Goal: Information Seeking & Learning: Learn about a topic

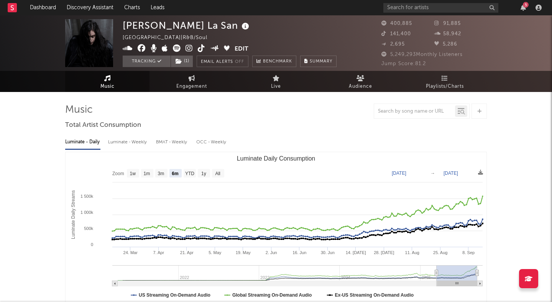
select select "6m"
click at [92, 8] on link "Discovery Assistant" at bounding box center [89, 7] width 57 height 15
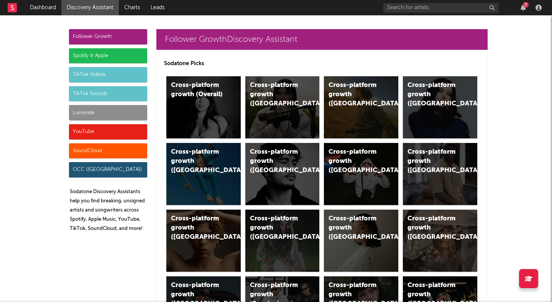
click at [136, 56] on div "Spotify & Apple" at bounding box center [108, 55] width 78 height 15
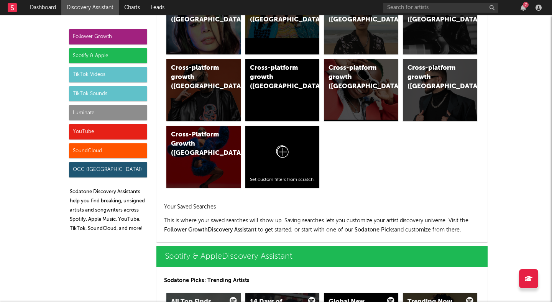
scroll to position [766, 0]
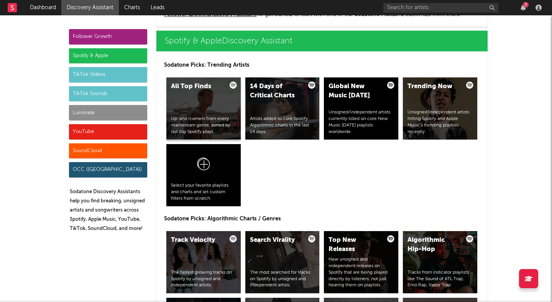
click at [192, 105] on div "All Top Finds Up-and-comers from every mainstream genre, sorted by last day Spo…" at bounding box center [203, 108] width 74 height 62
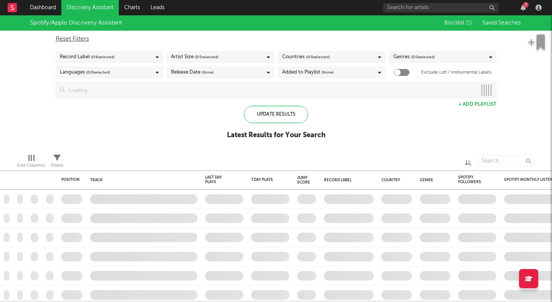
checkbox input "true"
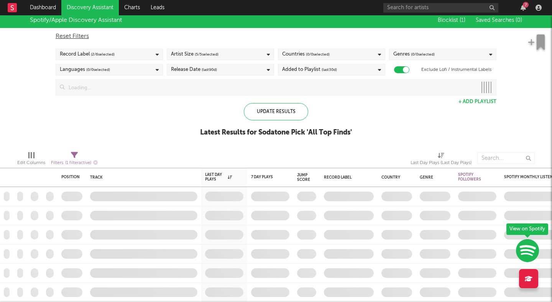
click at [411, 54] on span "( 0 / 0 selected)" at bounding box center [423, 54] width 24 height 9
click at [424, 45] on div "Reset Filters Record Label ( 2 / 6 selected) Artist Size ( 5 / 5 selected) Coun…" at bounding box center [276, 61] width 448 height 67
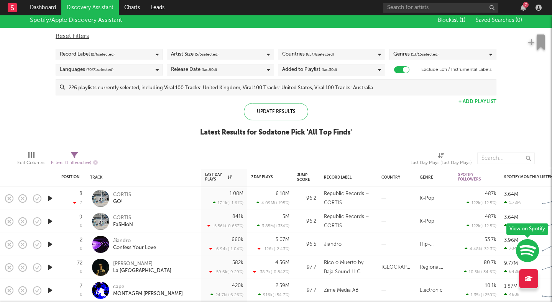
click at [432, 59] on span "( 13 / 15 selected)" at bounding box center [425, 54] width 28 height 9
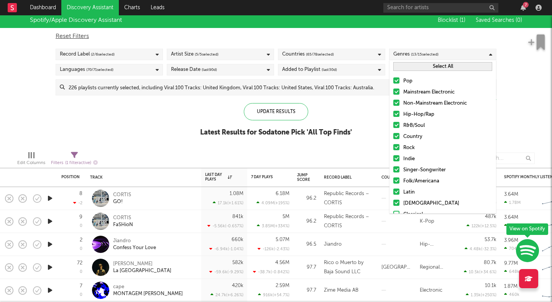
scroll to position [32, 0]
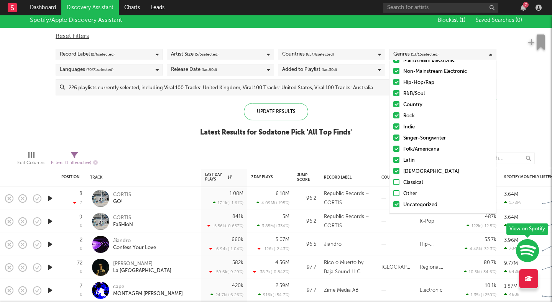
click at [375, 126] on div "Spotify/Apple Discovery Assistant Blocklist ( 1 ) Saved Searches ( 0 ) Reset Fi…" at bounding box center [276, 79] width 552 height 132
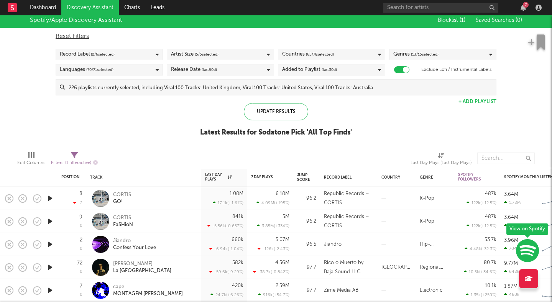
click at [425, 61] on div "Reset Filters Record Label ( 2 / 6 selected) Artist Size ( 5 / 5 selected) Coun…" at bounding box center [276, 61] width 448 height 67
click at [430, 53] on span "( 13 / 15 selected)" at bounding box center [425, 54] width 28 height 9
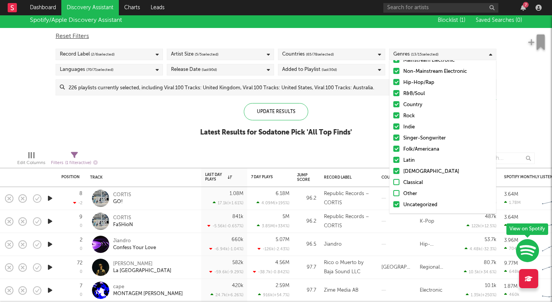
click at [398, 193] on div at bounding box center [396, 193] width 6 height 6
click at [393, 193] on input "Other" at bounding box center [393, 193] width 0 height 9
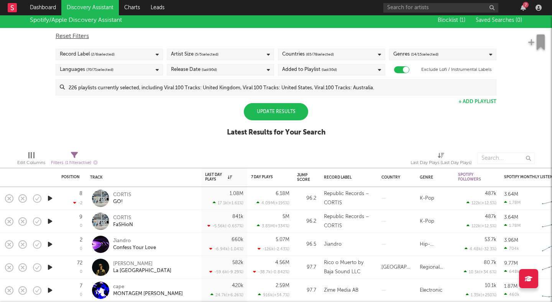
click at [370, 111] on div "Spotify/Apple Discovery Assistant Blocklist ( 1 ) Saved Searches ( 0 ) Reset Fi…" at bounding box center [276, 79] width 552 height 132
click at [289, 107] on div "Update Results" at bounding box center [276, 111] width 64 height 17
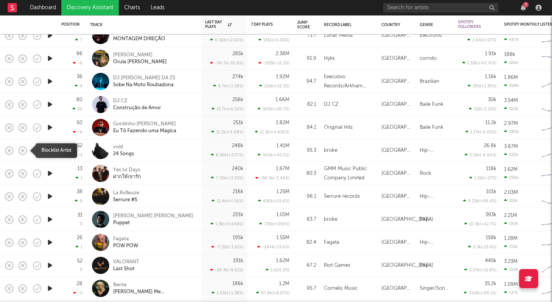
click at [23, 149] on icon "button" at bounding box center [22, 150] width 11 height 11
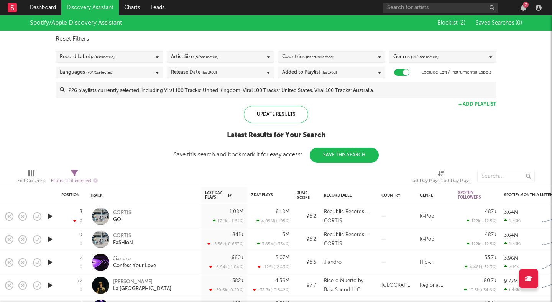
click at [410, 54] on div "Genres ( 14 / 15 selected)" at bounding box center [415, 57] width 45 height 9
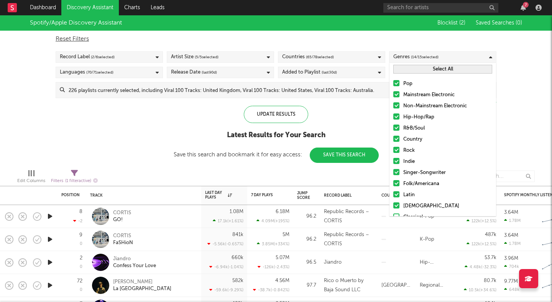
click at [419, 70] on button "Select All" at bounding box center [442, 69] width 99 height 9
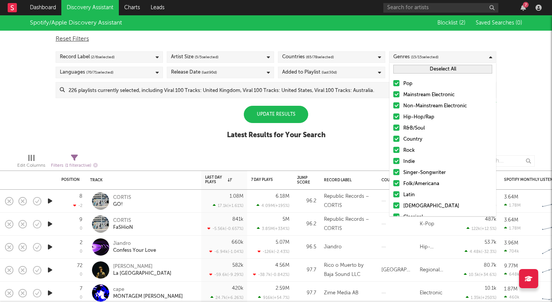
scroll to position [32, 0]
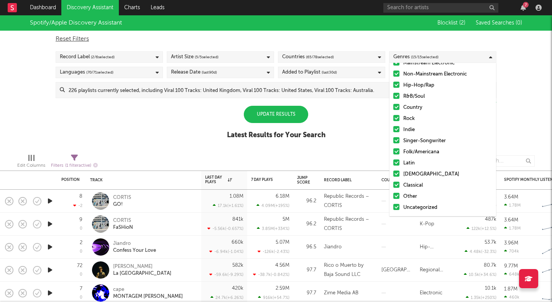
click at [397, 185] on div at bounding box center [396, 185] width 6 height 6
click at [393, 185] on input "Classical" at bounding box center [393, 185] width 0 height 9
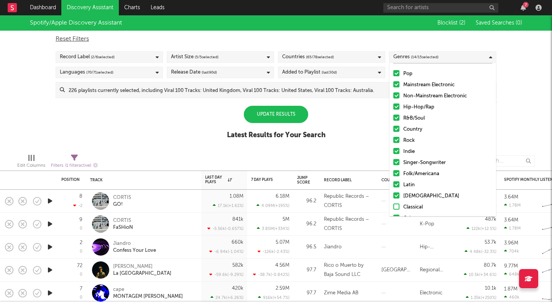
scroll to position [0, 0]
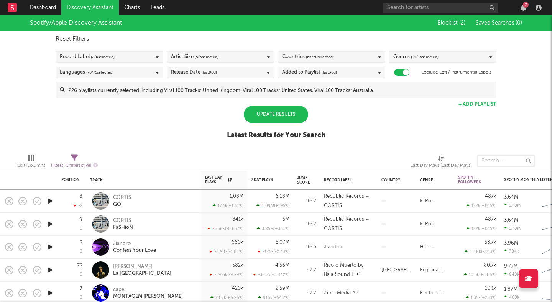
click at [363, 126] on div "Spotify/Apple Discovery Assistant Blocklist ( 2 ) Saved Searches ( 0 ) Reset Fi…" at bounding box center [276, 81] width 552 height 132
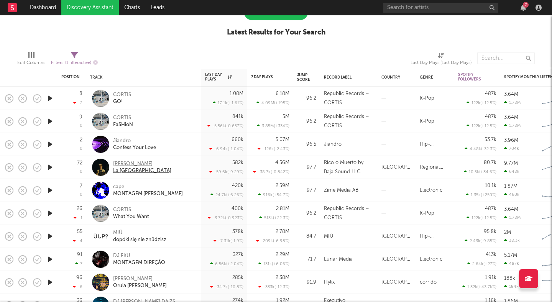
click at [135, 164] on div "Omar Camacho" at bounding box center [142, 164] width 58 height 7
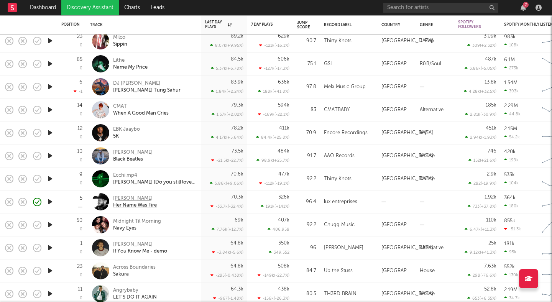
click at [142, 199] on div "[PERSON_NAME]" at bounding box center [135, 198] width 44 height 7
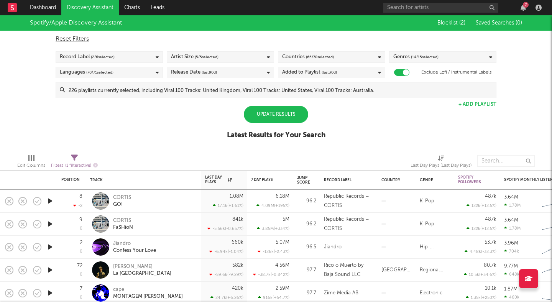
click at [439, 57] on div "Genres ( 14 / 15 selected)" at bounding box center [442, 56] width 107 height 11
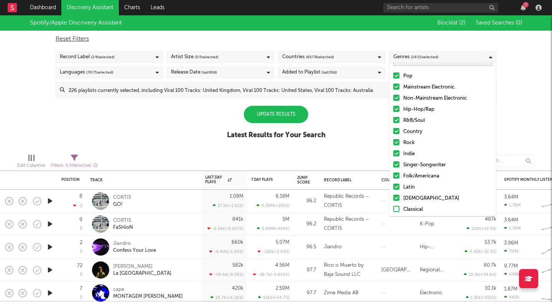
scroll to position [32, 0]
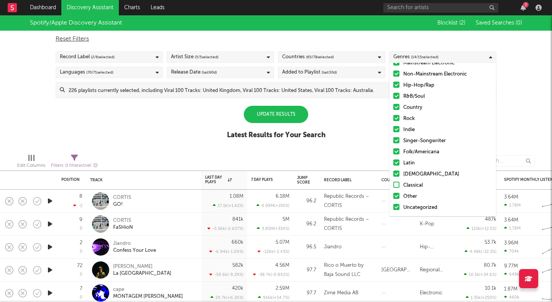
click at [342, 141] on div "Spotify/Apple Discovery Assistant Blocklist ( 2 ) Saved Searches ( 0 ) Reset Fi…" at bounding box center [276, 81] width 552 height 132
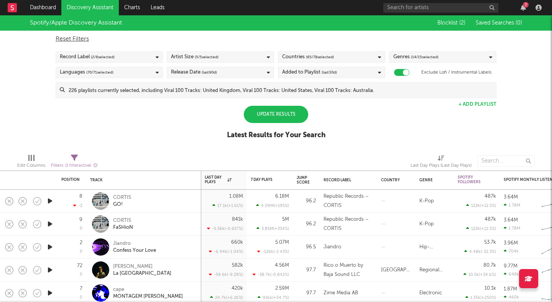
click at [419, 54] on span "( 14 / 15 selected)" at bounding box center [425, 57] width 28 height 9
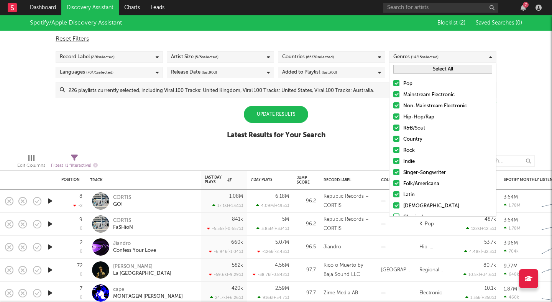
click at [395, 83] on div at bounding box center [396, 83] width 6 height 6
click at [393, 83] on input "Pop" at bounding box center [393, 83] width 0 height 9
click at [396, 116] on div at bounding box center [396, 116] width 6 height 6
click at [393, 116] on input "Hip-Hop/Rap" at bounding box center [393, 117] width 0 height 9
click at [396, 127] on div at bounding box center [396, 128] width 6 height 6
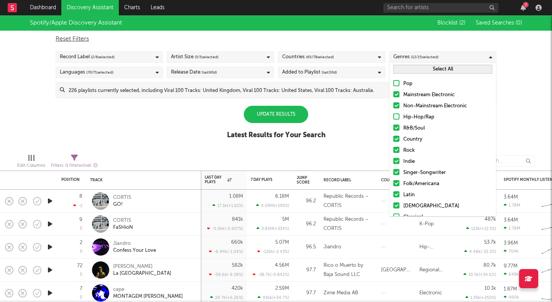
click at [393, 127] on input "R&B/Soul" at bounding box center [393, 128] width 0 height 9
click at [396, 138] on div at bounding box center [396, 139] width 6 height 6
click at [393, 138] on input "Country" at bounding box center [393, 139] width 0 height 9
click at [425, 72] on button "Select All" at bounding box center [442, 69] width 99 height 9
click at [425, 72] on button "Deselect All" at bounding box center [442, 69] width 99 height 9
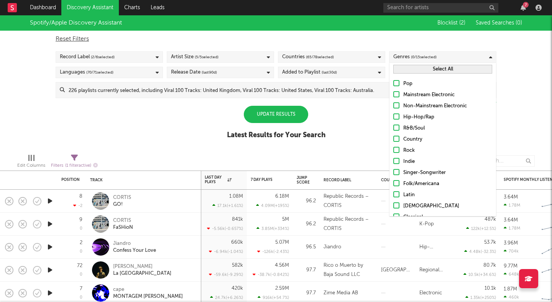
click at [397, 95] on div at bounding box center [396, 94] width 6 height 6
click at [393, 95] on input "Mainstream Electronic" at bounding box center [393, 94] width 0 height 9
click at [396, 106] on div at bounding box center [396, 105] width 6 height 6
click at [393, 106] on input "Non-Mainstream Electronic" at bounding box center [393, 106] width 0 height 9
click at [356, 120] on div "Spotify/Apple Discovery Assistant Blocklist ( 2 ) Saved Searches ( 0 ) Reset Fi…" at bounding box center [276, 81] width 552 height 132
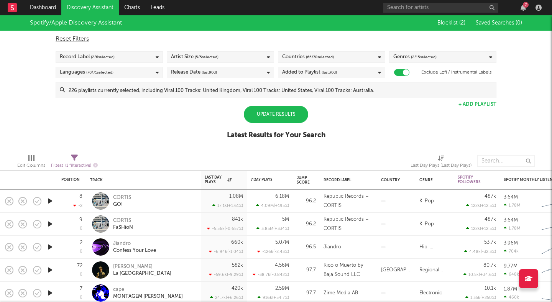
click at [296, 118] on div "Update Results" at bounding box center [276, 114] width 64 height 17
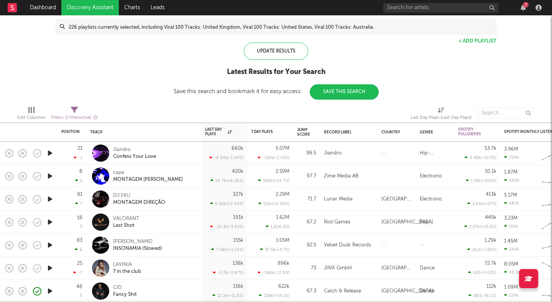
click at [50, 175] on icon "button" at bounding box center [50, 176] width 8 height 10
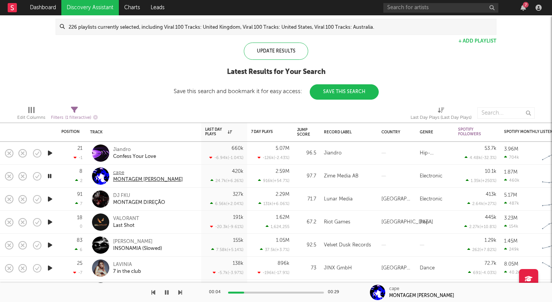
click at [117, 171] on div "cape" at bounding box center [148, 172] width 70 height 7
click at [52, 177] on icon "button" at bounding box center [49, 176] width 7 height 10
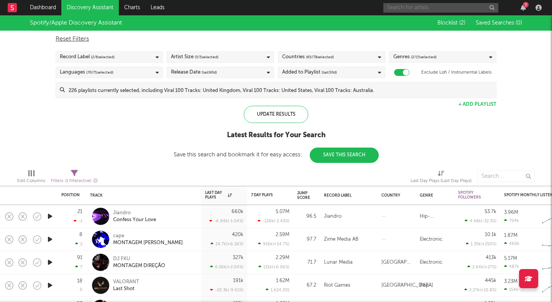
click at [394, 7] on input "text" at bounding box center [440, 8] width 115 height 10
type input "JIGIT"
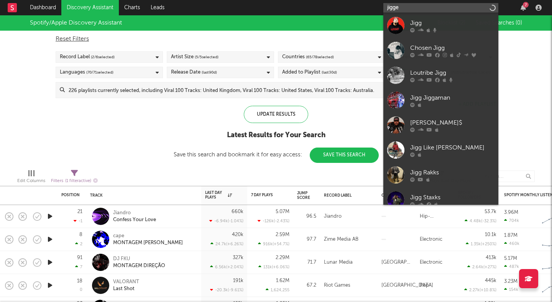
type input "jigget"
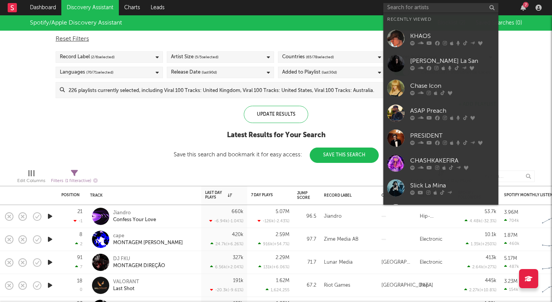
click at [114, 107] on div "Spotify/Apple Discovery Assistant Blocklist ( 2 ) Saved Searches ( 0 ) Reset Fi…" at bounding box center [276, 89] width 552 height 148
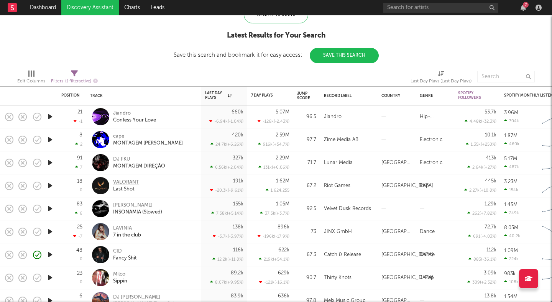
click at [126, 179] on div "VALORANT" at bounding box center [126, 182] width 26 height 7
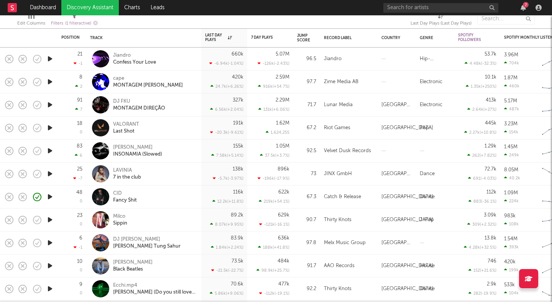
click at [48, 218] on icon "button" at bounding box center [50, 220] width 8 height 10
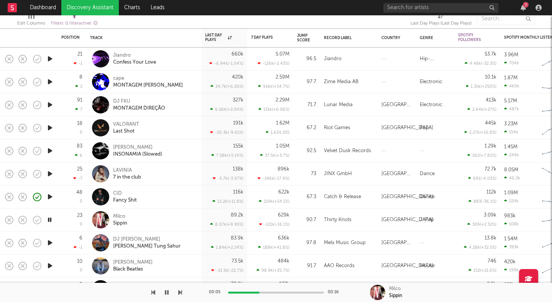
click at [287, 292] on div at bounding box center [276, 293] width 96 height 2
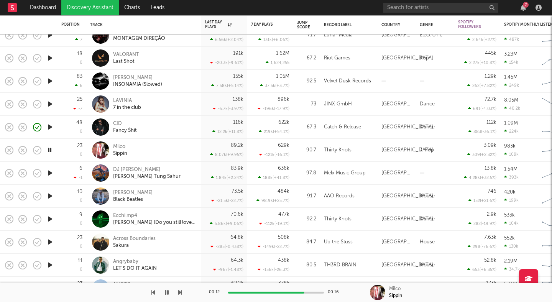
click at [318, 292] on div at bounding box center [276, 293] width 96 height 2
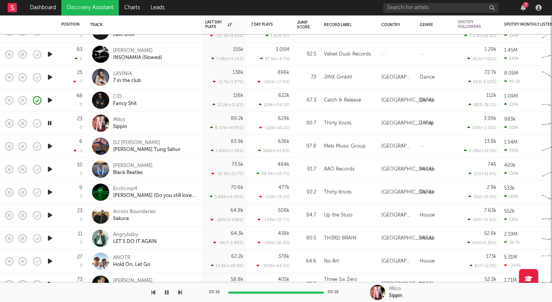
click at [50, 214] on icon "button" at bounding box center [50, 215] width 8 height 10
click at [250, 292] on div at bounding box center [276, 293] width 96 height 2
click at [284, 292] on div at bounding box center [276, 293] width 96 height 2
click at [52, 194] on icon "button" at bounding box center [50, 192] width 8 height 10
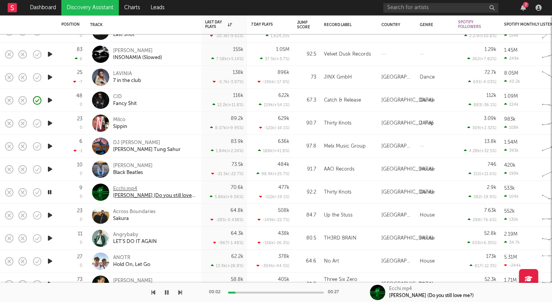
click at [122, 187] on div "Ecchi.mp4" at bounding box center [154, 189] width 82 height 7
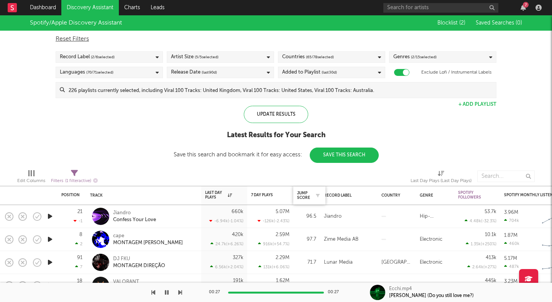
click at [313, 196] on div at bounding box center [315, 196] width 11 height 8
click at [304, 192] on div "Jump Score" at bounding box center [303, 195] width 13 height 9
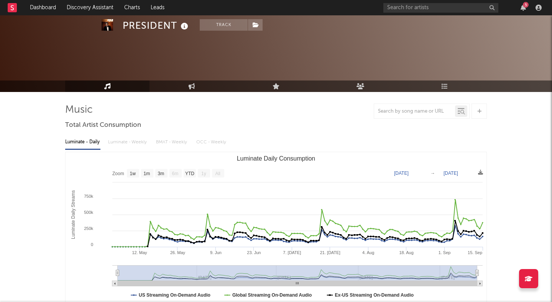
select select "1w"
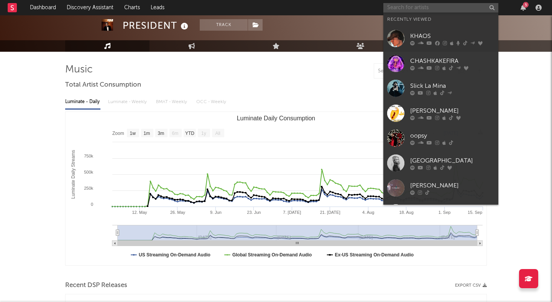
click at [401, 9] on input "text" at bounding box center [440, 8] width 115 height 10
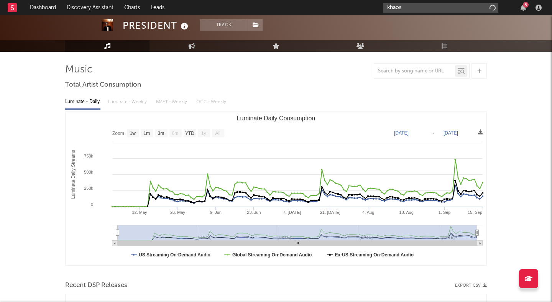
type input "khaos"
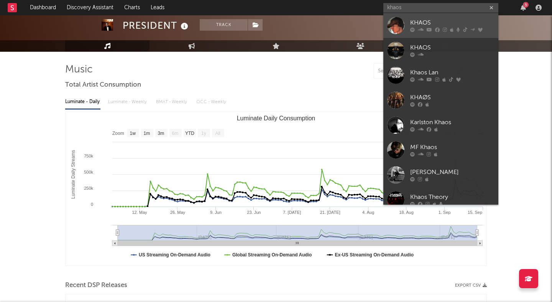
click at [435, 28] on icon at bounding box center [437, 30] width 5 height 5
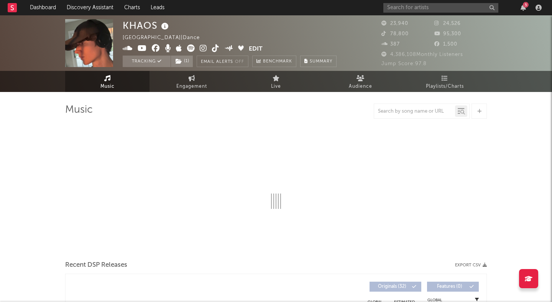
select select "1w"
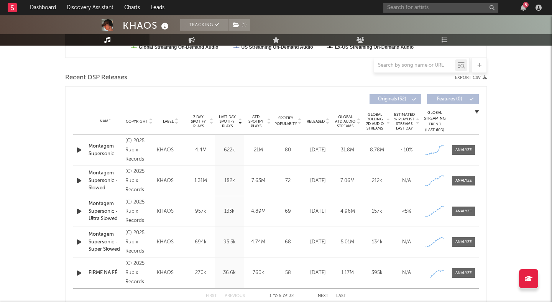
scroll to position [261, 0]
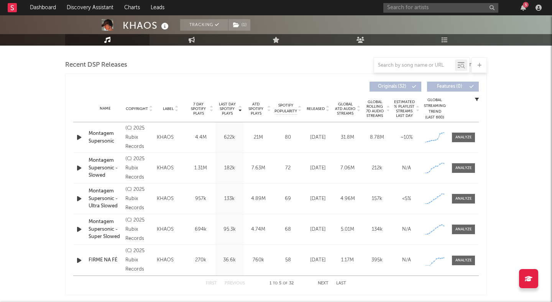
click at [327, 110] on icon at bounding box center [327, 110] width 4 height 3
click at [134, 137] on div "(C) 2025 Rubix Records" at bounding box center [139, 138] width 28 height 28
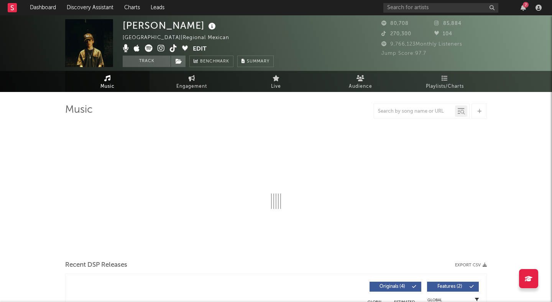
select select "1w"
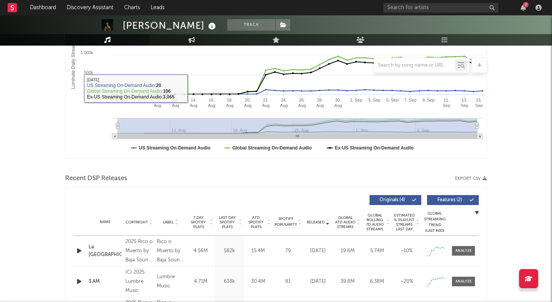
scroll to position [148, 0]
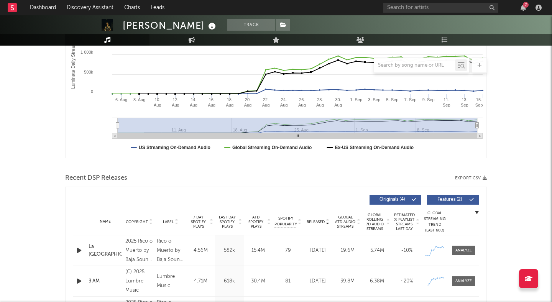
click at [448, 197] on span "Features ( 2 )" at bounding box center [449, 199] width 35 height 5
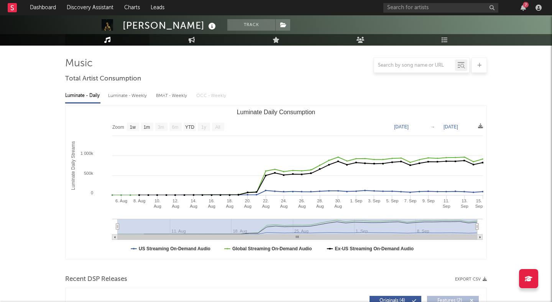
scroll to position [0, 0]
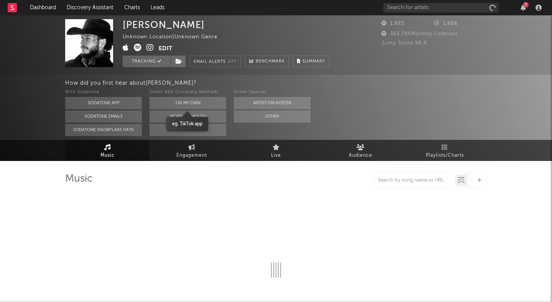
select select "1w"
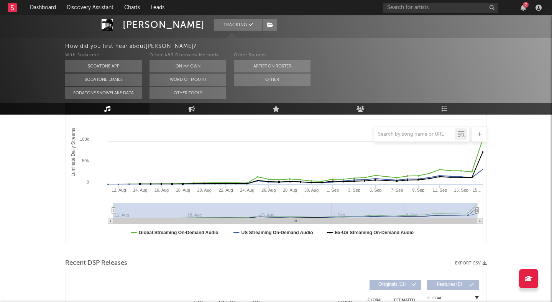
scroll to position [132, 0]
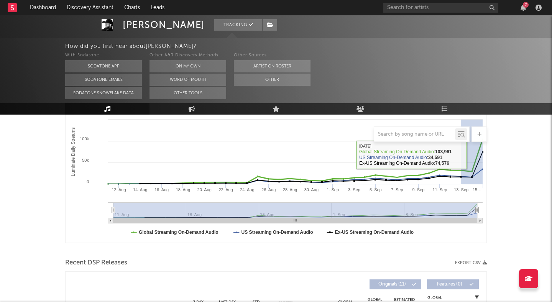
drag, startPoint x: 461, startPoint y: 153, endPoint x: 516, endPoint y: 154, distance: 55.2
click at [516, 154] on div "Samuel Cabana Tracking Unknown Location | Unknown Genre Edit Tracking Email Ale…" at bounding box center [276, 206] width 552 height 646
type input "2025-09-12"
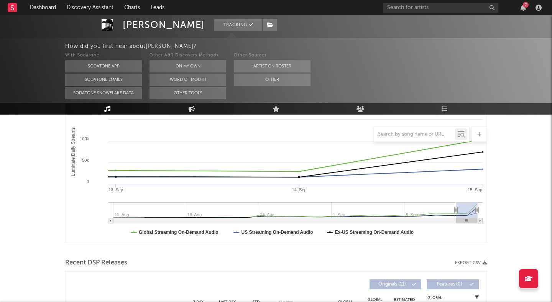
click at [191, 108] on icon at bounding box center [192, 109] width 7 height 6
select select "1w"
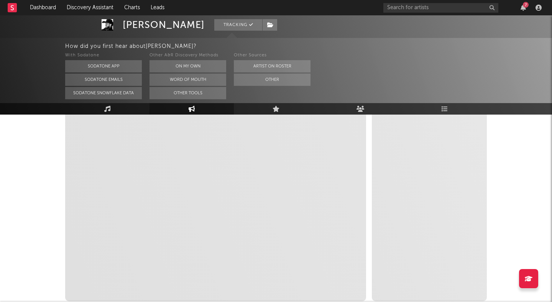
select select "1m"
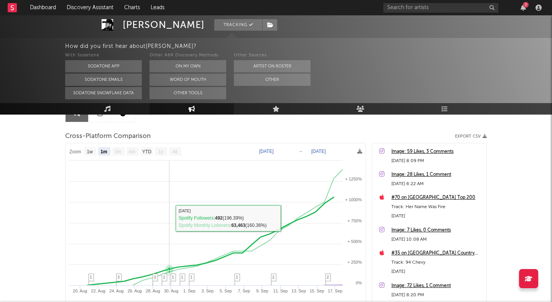
scroll to position [78, 0]
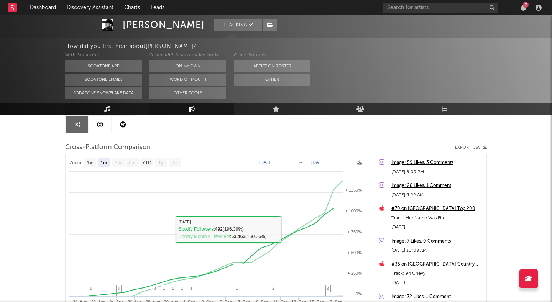
click at [105, 110] on icon at bounding box center [107, 109] width 7 height 6
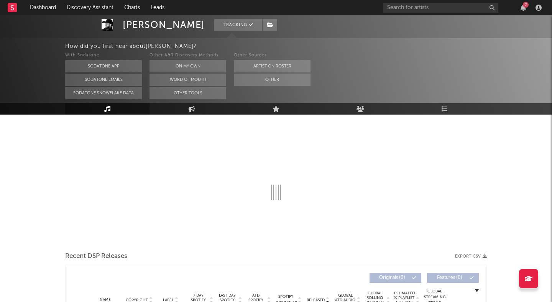
select select "1w"
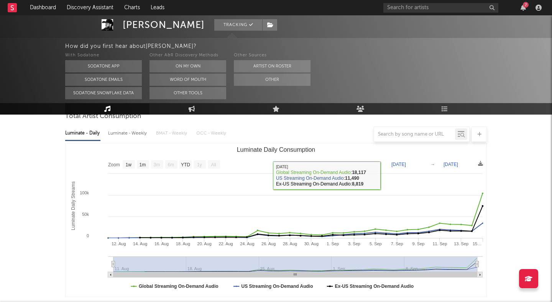
scroll to position [58, 0]
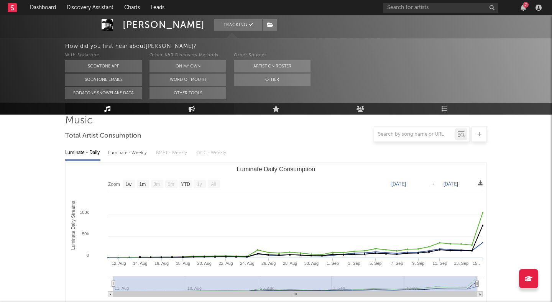
click at [192, 110] on icon at bounding box center [192, 109] width 7 height 6
select select "1w"
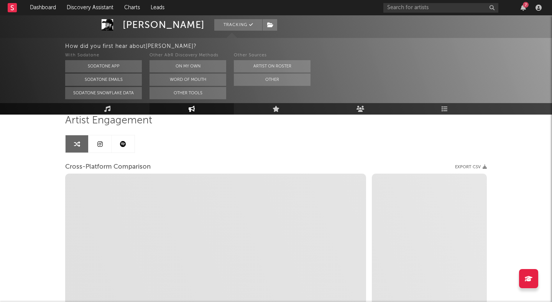
select select "1m"
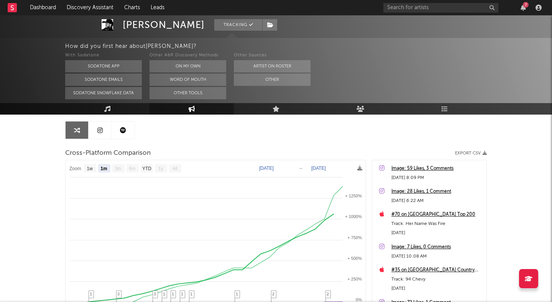
scroll to position [76, 0]
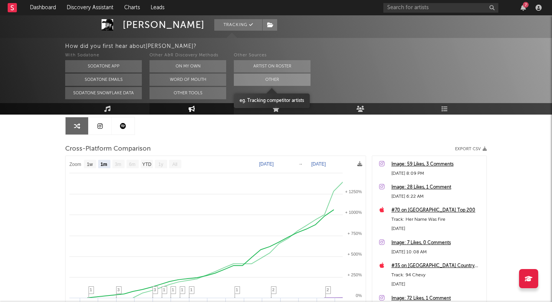
click at [247, 80] on button "Other" at bounding box center [272, 80] width 77 height 12
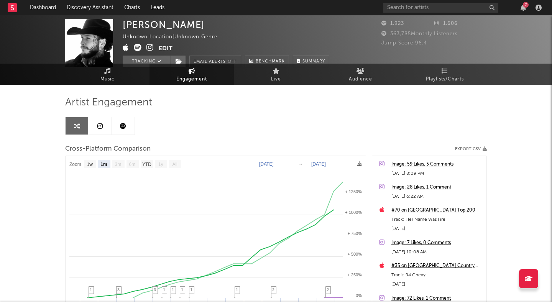
scroll to position [0, 0]
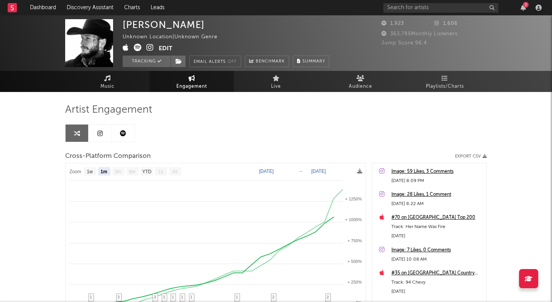
click at [147, 48] on icon at bounding box center [149, 48] width 7 height 8
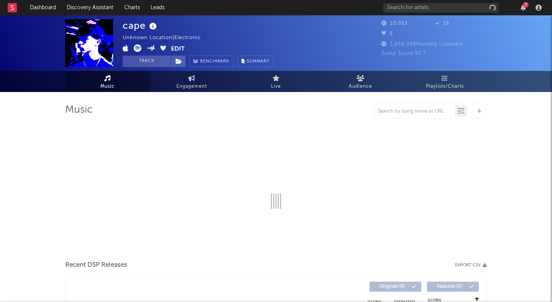
select select "6m"
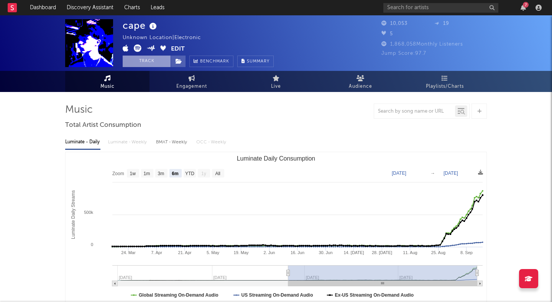
click at [158, 60] on button "Track" at bounding box center [147, 61] width 48 height 11
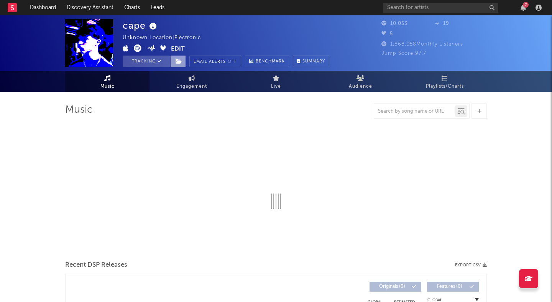
click at [174, 61] on span at bounding box center [178, 61] width 15 height 11
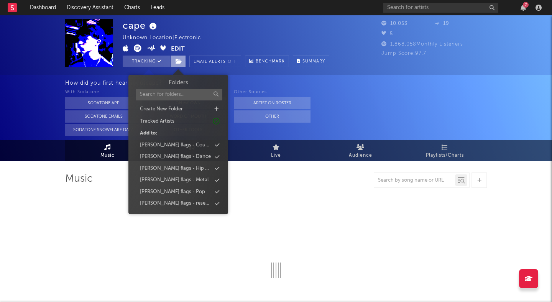
select select "6m"
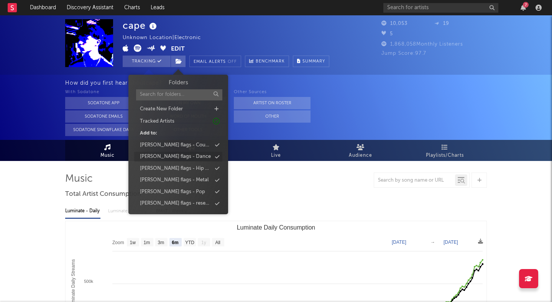
click at [173, 156] on div "peter flags - Dance" at bounding box center [175, 157] width 71 height 8
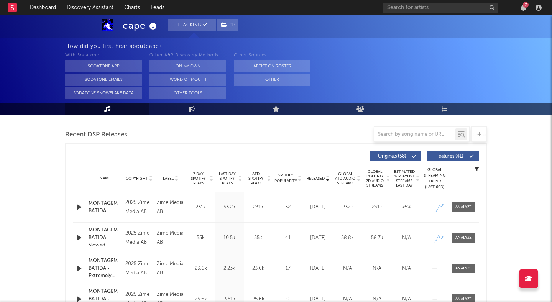
scroll to position [257, 0]
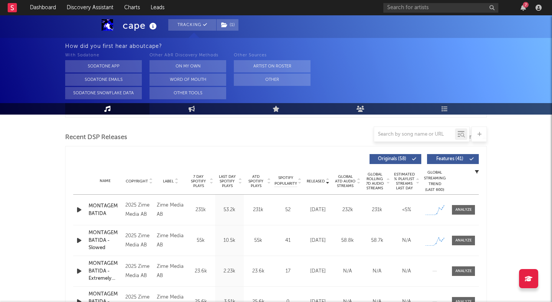
click at [474, 158] on button "Features ( 41 )" at bounding box center [453, 159] width 52 height 10
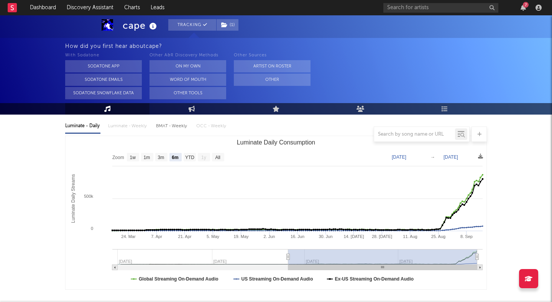
scroll to position [84, 0]
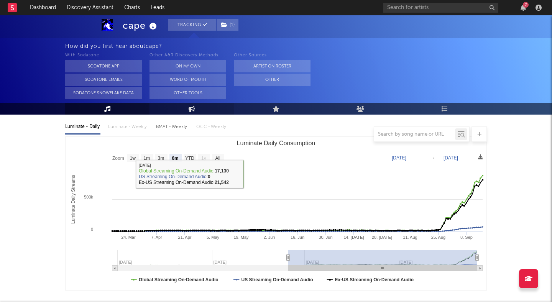
click at [182, 108] on link "Engagement" at bounding box center [191, 108] width 84 height 11
select select "1w"
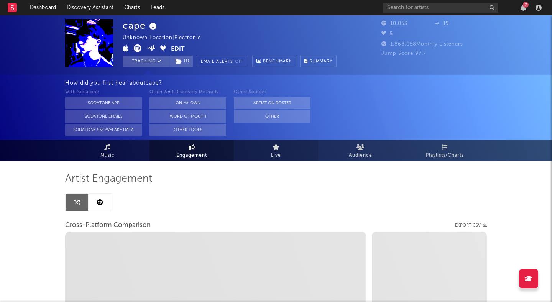
select select "1m"
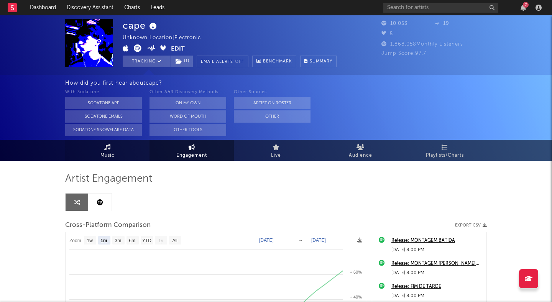
click at [113, 151] on span "Music" at bounding box center [107, 155] width 14 height 9
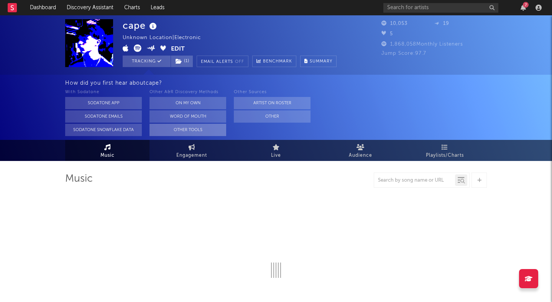
select select "6m"
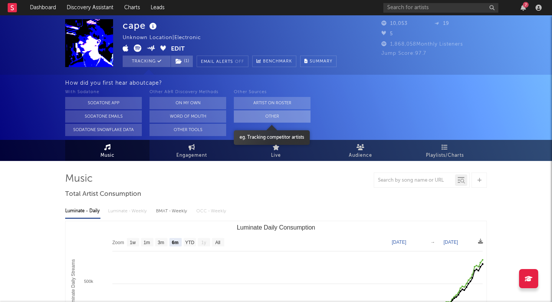
click at [250, 120] on button "Other" at bounding box center [272, 116] width 77 height 12
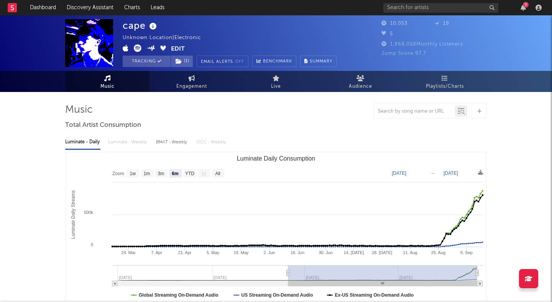
click at [137, 48] on icon at bounding box center [138, 48] width 8 height 8
click at [176, 48] on button "Edit" at bounding box center [178, 49] width 14 height 10
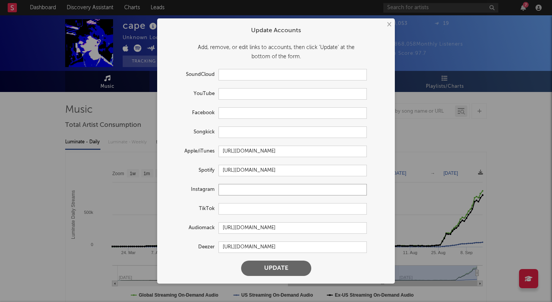
click at [238, 189] on input "text" at bounding box center [292, 189] width 148 height 11
paste input "https://www.instagram.com/prod.ccape/"
type input "https://www.instagram.com/prod.ccape/"
click at [270, 266] on button "Update" at bounding box center [276, 268] width 70 height 15
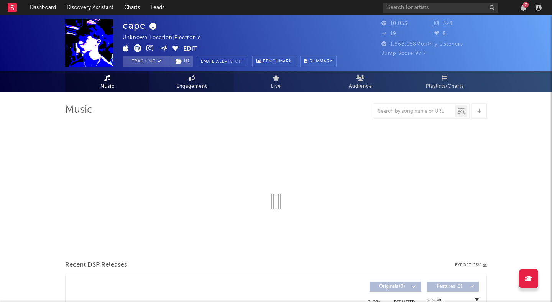
select select "6m"
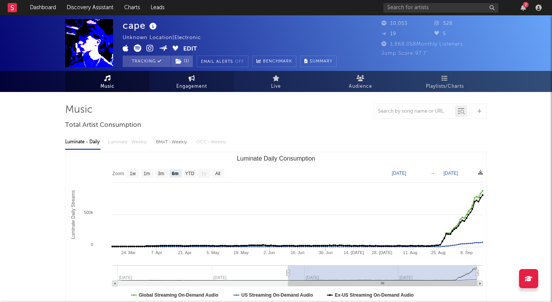
click at [189, 76] on icon at bounding box center [192, 78] width 7 height 6
select select "1w"
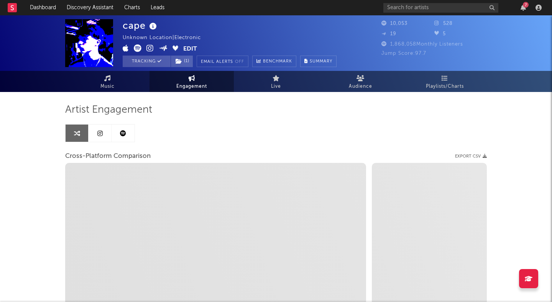
select select "1m"
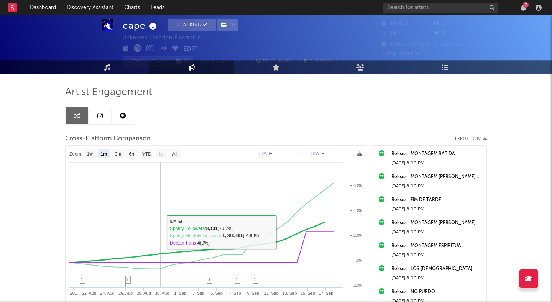
scroll to position [17, 0]
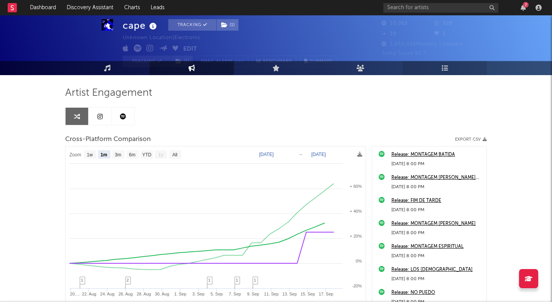
click at [445, 70] on icon at bounding box center [445, 68] width 7 height 7
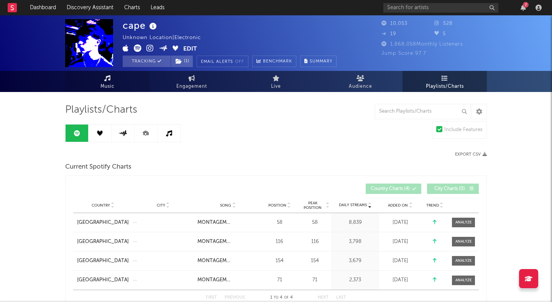
click at [114, 89] on link "Music" at bounding box center [107, 81] width 84 height 21
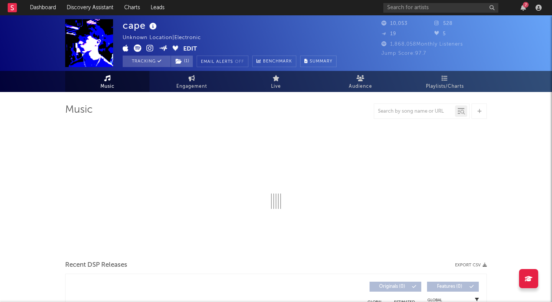
select select "6m"
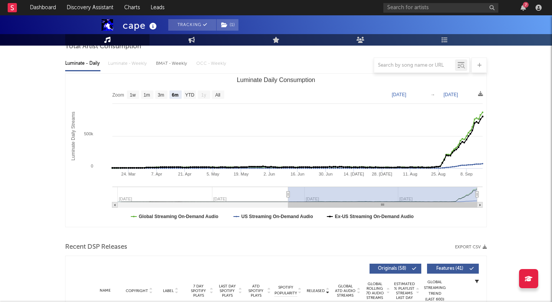
scroll to position [171, 0]
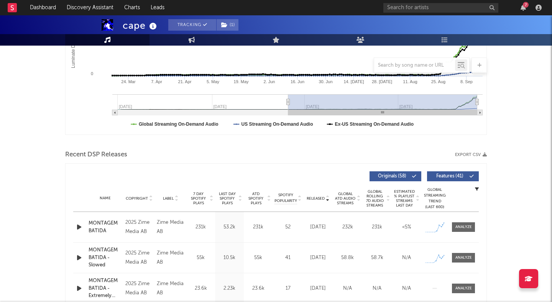
click at [440, 176] on span "Features ( 41 )" at bounding box center [449, 176] width 35 height 5
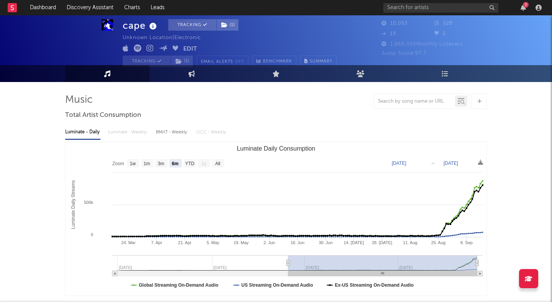
scroll to position [0, 0]
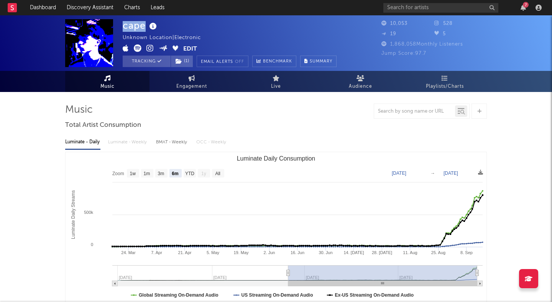
drag, startPoint x: 124, startPoint y: 26, endPoint x: 149, endPoint y: 26, distance: 25.3
click at [149, 26] on div "cape" at bounding box center [141, 25] width 36 height 13
click at [199, 30] on div "cape Unknown Location | Electronic Edit Tracking ( 1 ) Email Alerts Off Benchma…" at bounding box center [230, 43] width 214 height 48
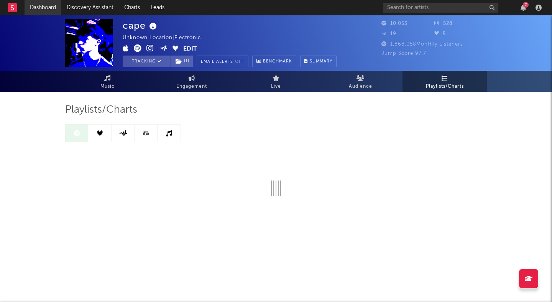
scroll to position [17, 0]
select select "1w"
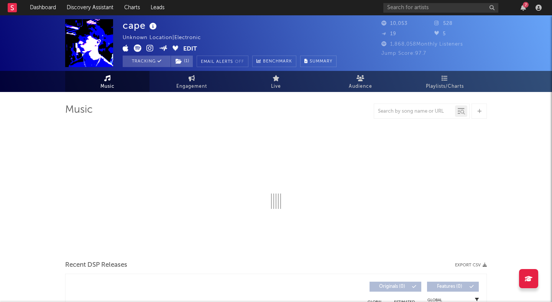
select select "6m"
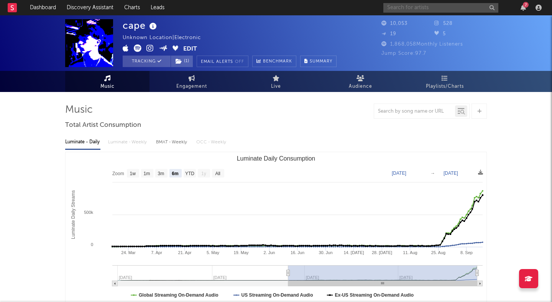
click at [414, 7] on input "text" at bounding box center [440, 8] width 115 height 10
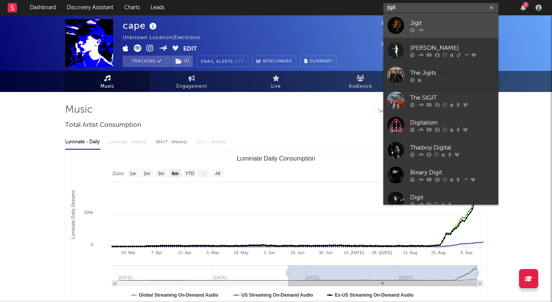
type input "jigit"
click at [447, 21] on div "Jigit" at bounding box center [452, 22] width 84 height 9
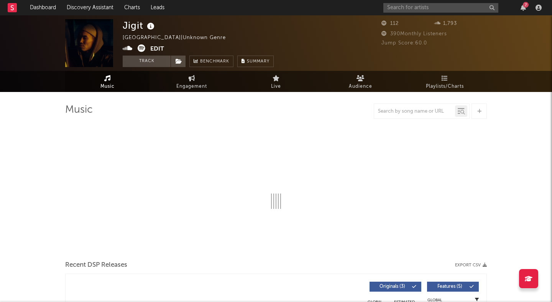
select select "1w"
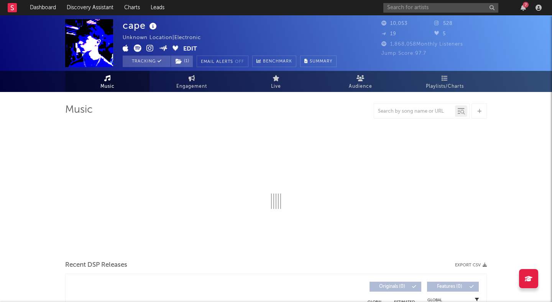
select select "6m"
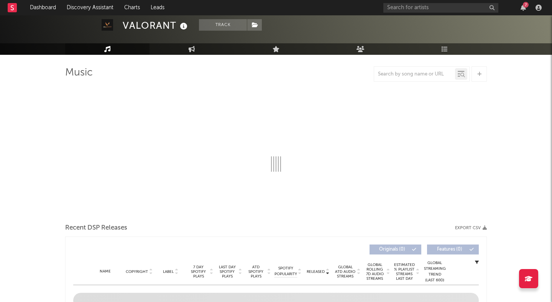
scroll to position [47, 0]
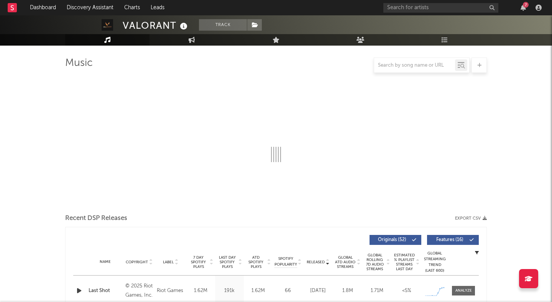
select select "6m"
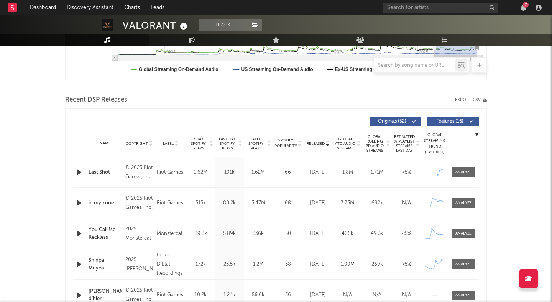
scroll to position [229, 0]
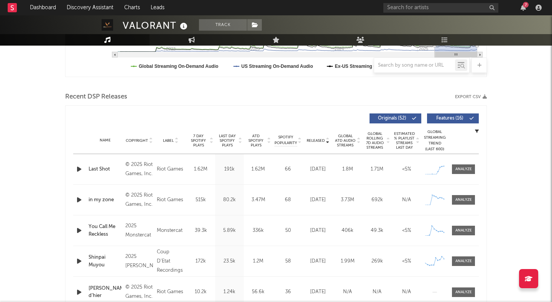
click at [466, 117] on span "Features ( 16 )" at bounding box center [449, 118] width 35 height 5
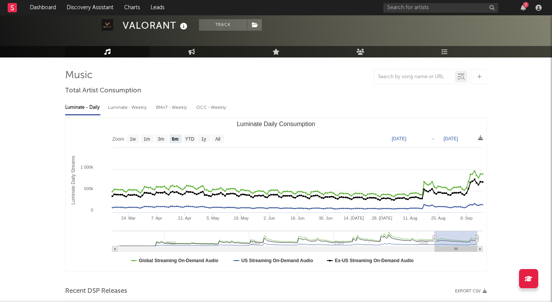
scroll to position [0, 0]
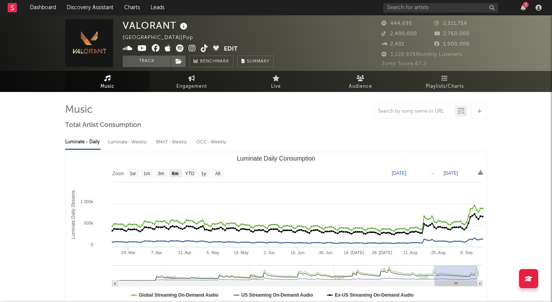
click at [193, 48] on icon at bounding box center [192, 48] width 7 height 8
click at [77, 10] on link "Discovery Assistant" at bounding box center [89, 7] width 57 height 15
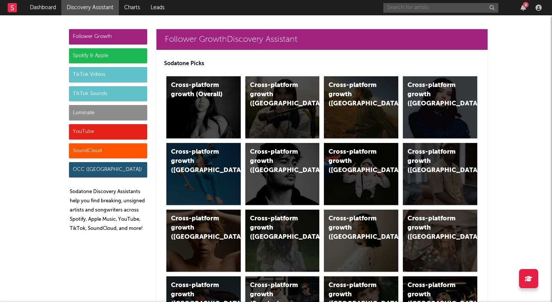
click at [414, 7] on input "text" at bounding box center [440, 8] width 115 height 10
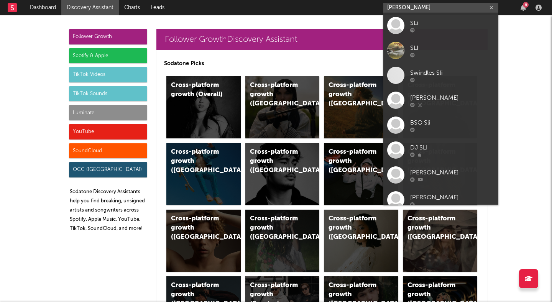
type input "slick rick"
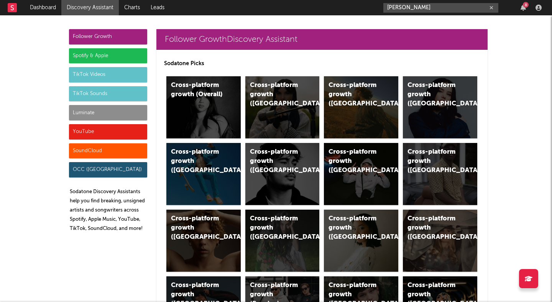
click at [417, 6] on input "slick rick" at bounding box center [440, 8] width 115 height 10
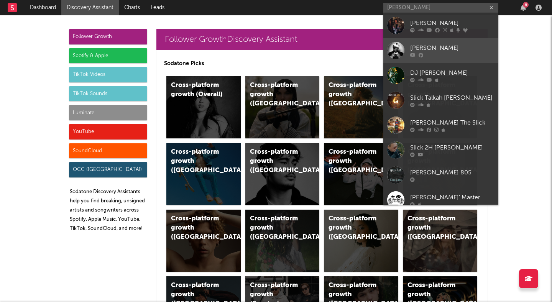
click at [442, 51] on div "[PERSON_NAME]" at bounding box center [452, 47] width 84 height 9
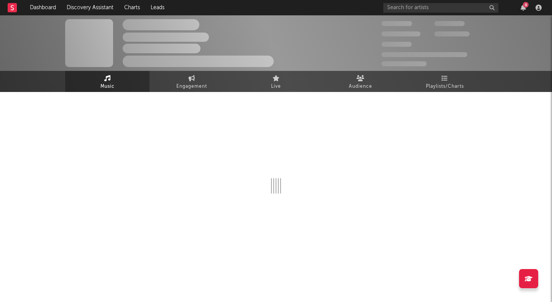
select select "1w"
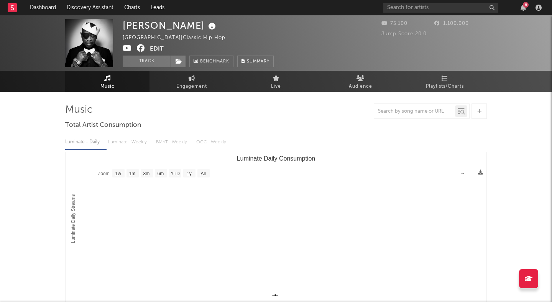
click at [154, 49] on button "Edit" at bounding box center [157, 49] width 14 height 10
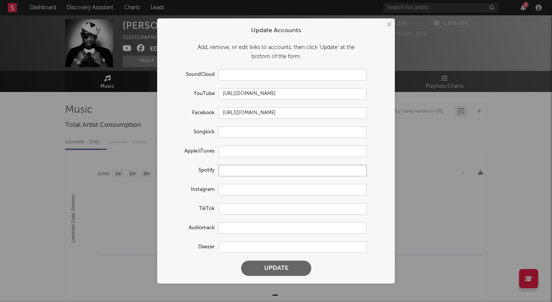
click at [228, 168] on input "text" at bounding box center [292, 170] width 148 height 11
paste input "https://open.spotify.com/artist/1W9qOBYRTfP7HcizWN43G1"
type input "https://open.spotify.com/artist/1W9qOBYRTfP7HcizWN43G1"
click at [278, 268] on button "Update" at bounding box center [276, 268] width 70 height 15
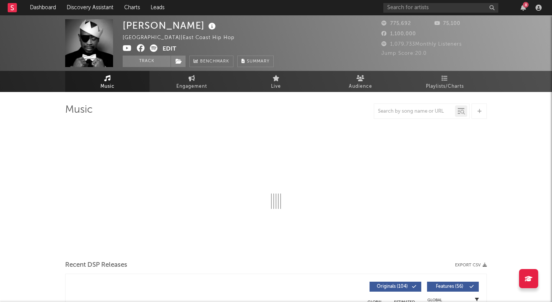
select select "6m"
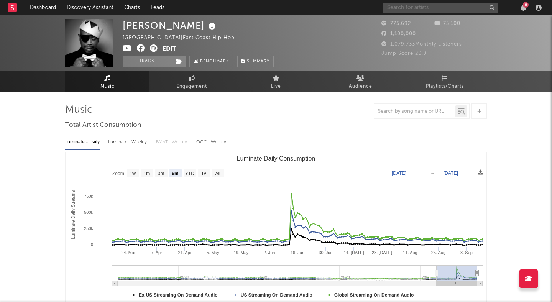
click at [424, 8] on input "text" at bounding box center [440, 8] width 115 height 10
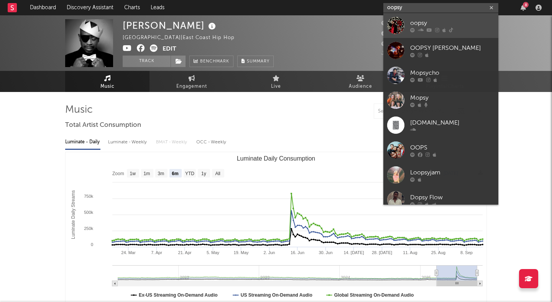
type input "oopsy"
click at [437, 15] on link "oopsy" at bounding box center [440, 25] width 115 height 25
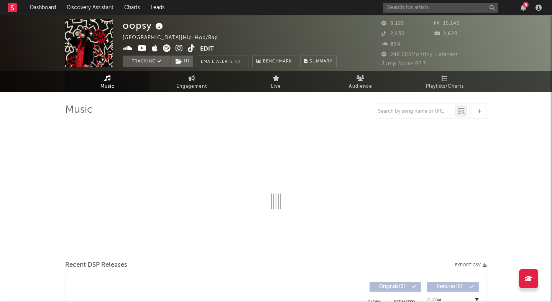
select select "6m"
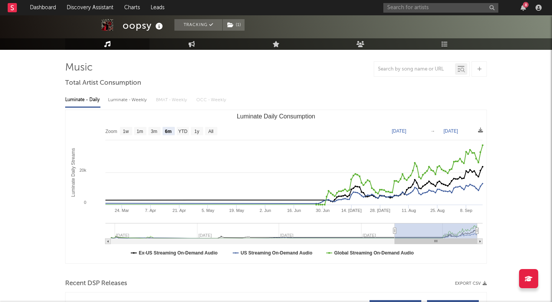
scroll to position [43, 0]
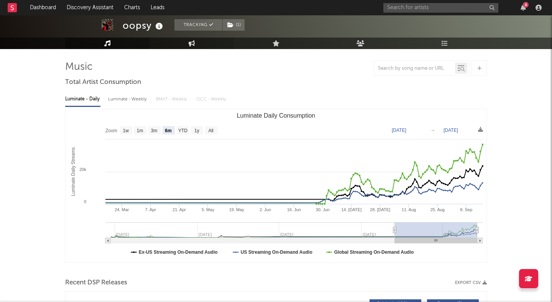
click at [193, 41] on icon at bounding box center [192, 43] width 7 height 6
select select "1w"
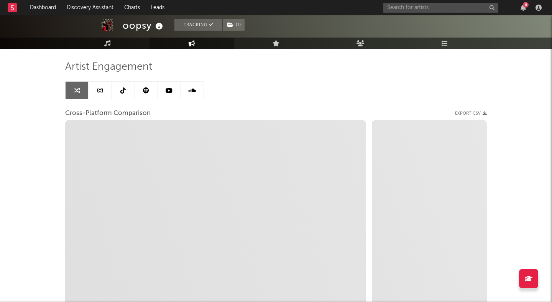
scroll to position [116, 0]
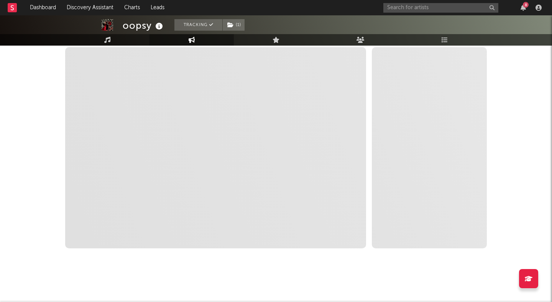
select select "1m"
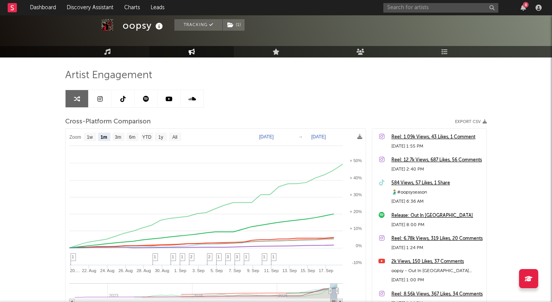
scroll to position [0, 0]
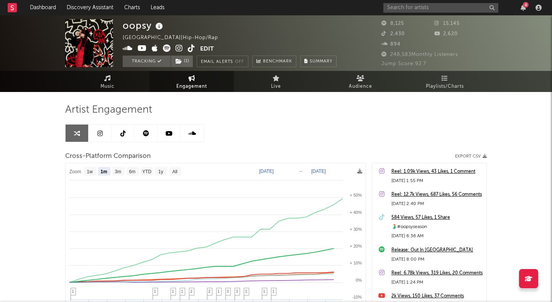
click at [100, 133] on icon at bounding box center [99, 133] width 5 height 6
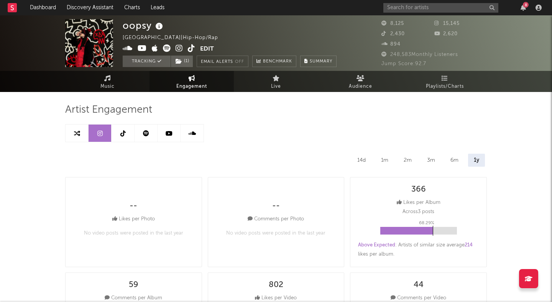
select select "6m"
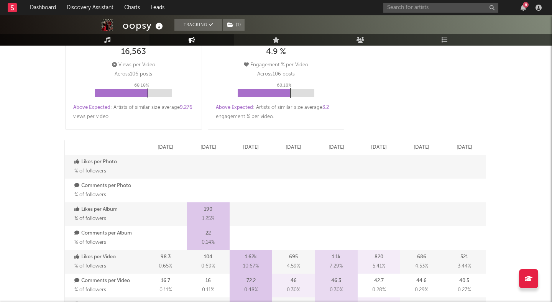
scroll to position [134, 0]
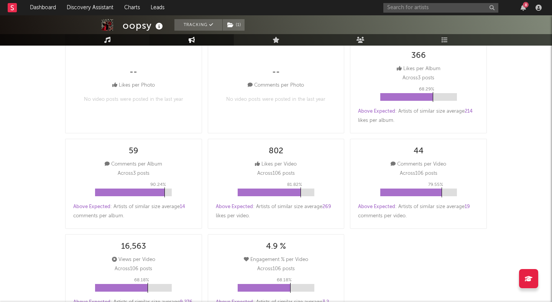
click at [106, 41] on icon at bounding box center [107, 40] width 7 height 6
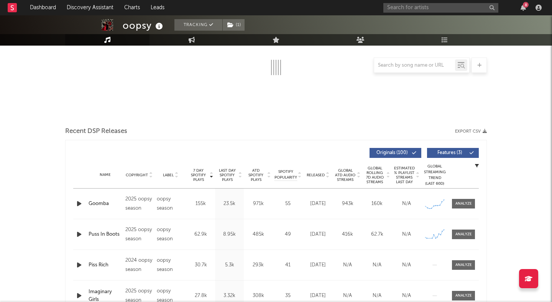
select select "6m"
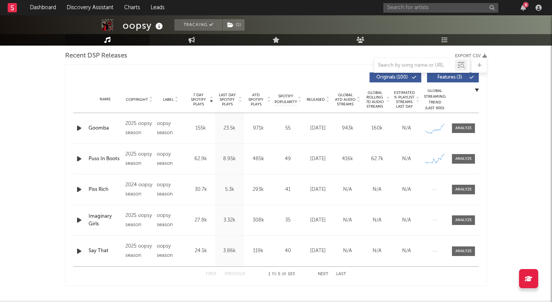
scroll to position [268, 0]
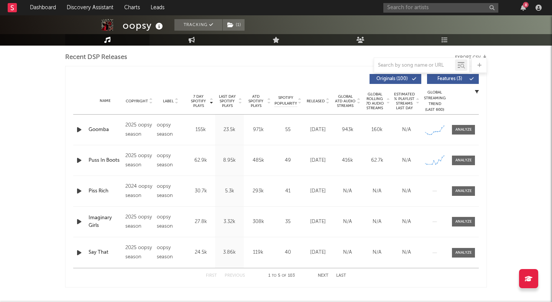
click at [328, 103] on icon at bounding box center [327, 102] width 4 height 3
click at [463, 128] on div at bounding box center [463, 130] width 16 height 6
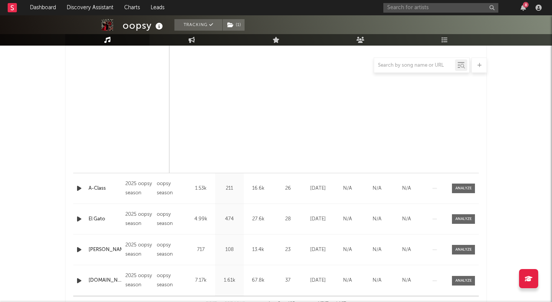
scroll to position [608, 0]
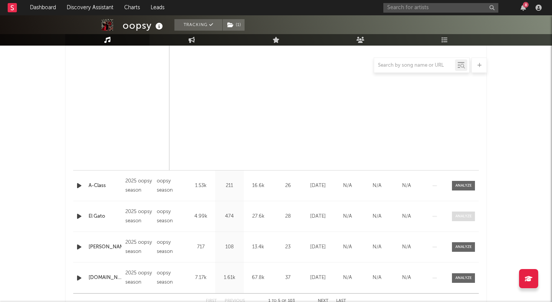
click at [456, 217] on div at bounding box center [463, 217] width 16 height 6
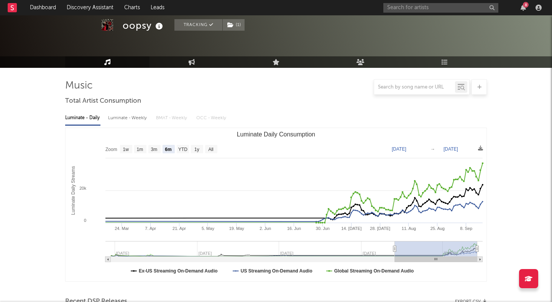
scroll to position [0, 0]
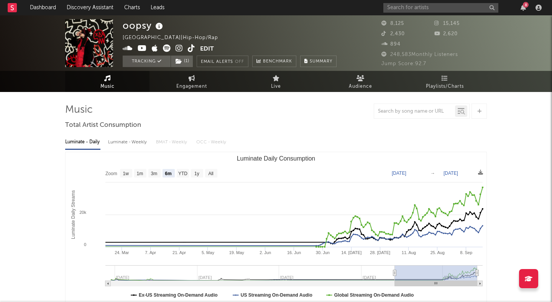
click at [103, 79] on link "Music" at bounding box center [107, 81] width 84 height 21
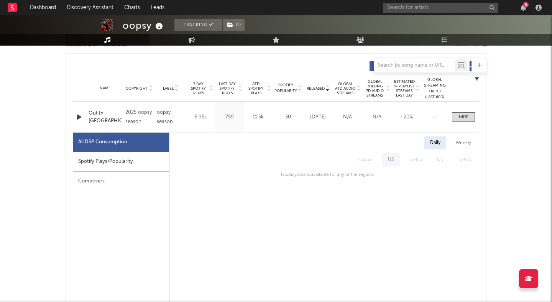
scroll to position [285, 0]
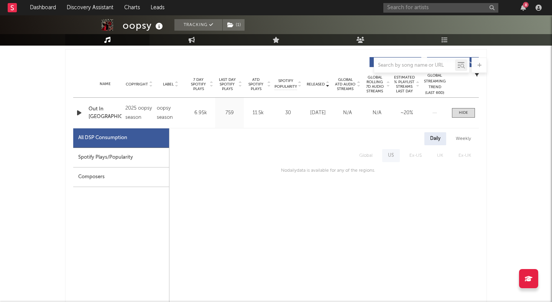
click at [135, 108] on div "2025 oopsy season" at bounding box center [139, 113] width 28 height 18
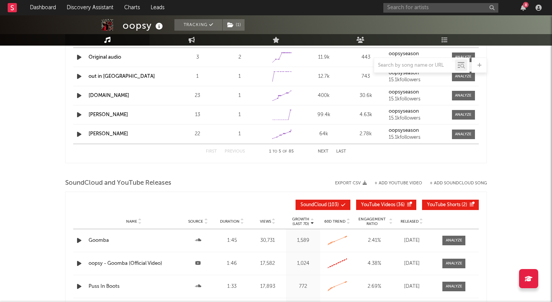
scroll to position [1600, 0]
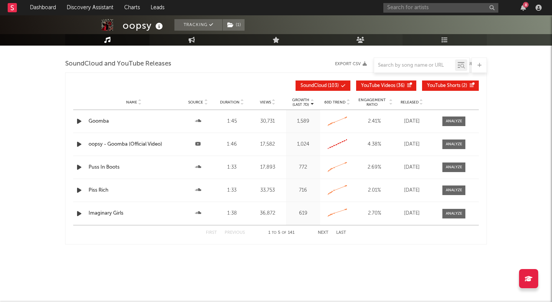
click at [434, 41] on link "Playlists/Charts" at bounding box center [444, 39] width 84 height 11
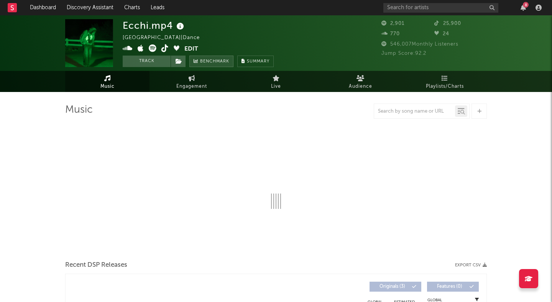
select select "1w"
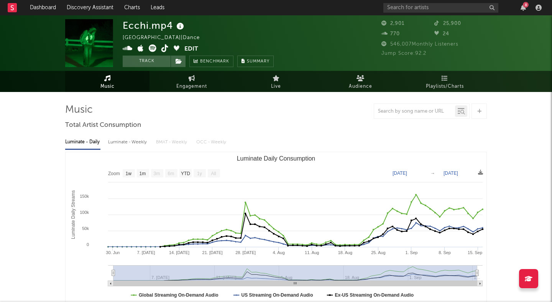
click at [162, 46] on icon at bounding box center [164, 48] width 7 height 8
click at [158, 61] on button "Track" at bounding box center [147, 61] width 48 height 11
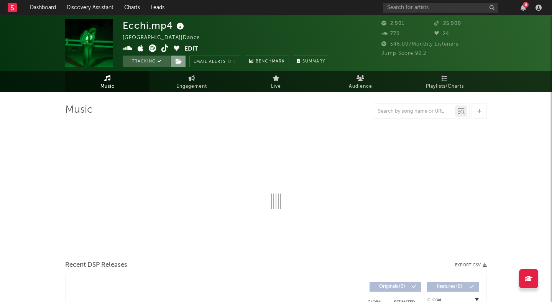
click at [177, 61] on icon at bounding box center [179, 61] width 7 height 5
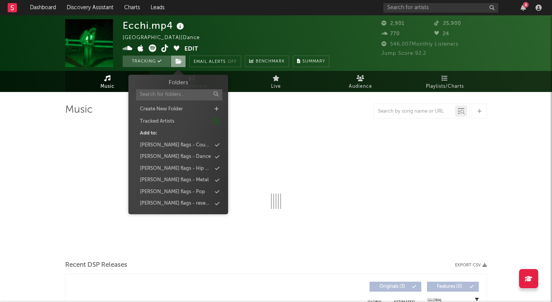
select select "1w"
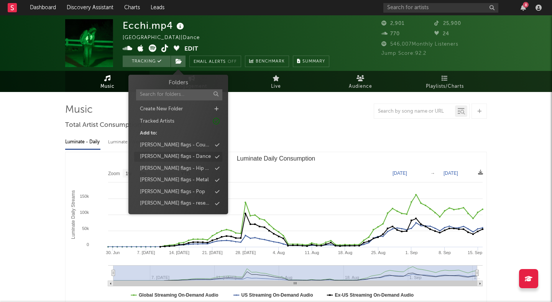
click at [180, 158] on div "peter flags - Dance" at bounding box center [175, 157] width 71 height 8
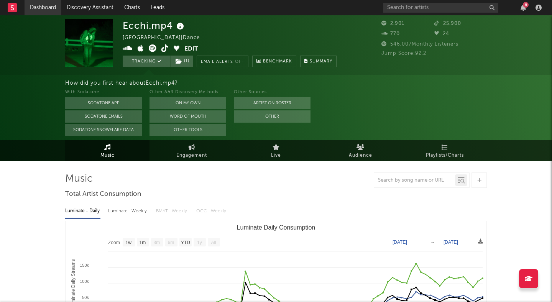
click at [42, 11] on link "Dashboard" at bounding box center [43, 7] width 37 height 15
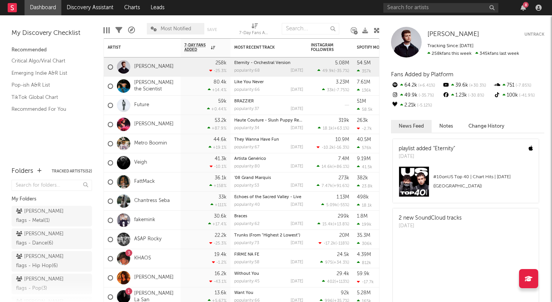
click at [532, 34] on button "Untrack" at bounding box center [534, 35] width 20 height 8
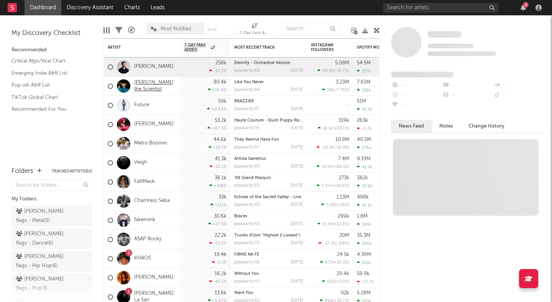
click at [161, 83] on link "[PERSON_NAME] the Scientist" at bounding box center [155, 86] width 43 height 13
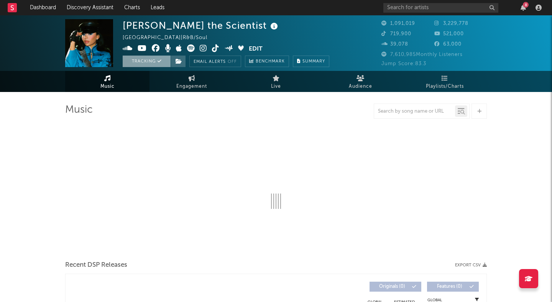
click at [149, 63] on button "Tracking" at bounding box center [147, 61] width 48 height 11
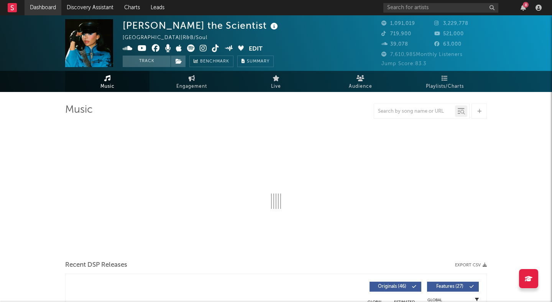
click at [49, 4] on link "Dashboard" at bounding box center [43, 7] width 37 height 15
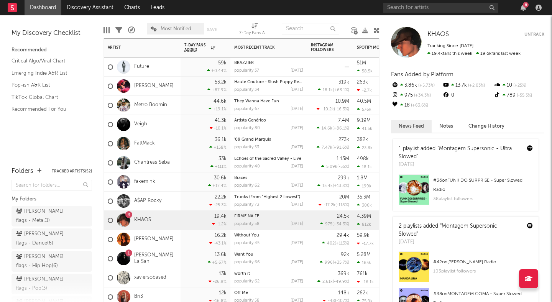
click at [173, 103] on div "Metro Boomin" at bounding box center [142, 105] width 77 height 19
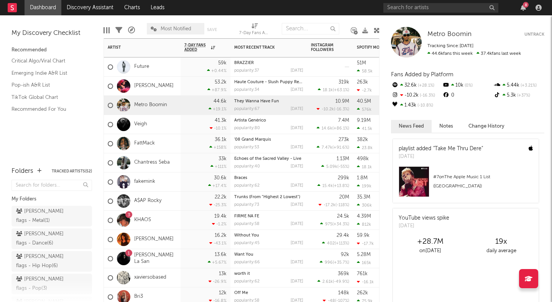
click at [528, 36] on button "Untrack" at bounding box center [534, 35] width 20 height 8
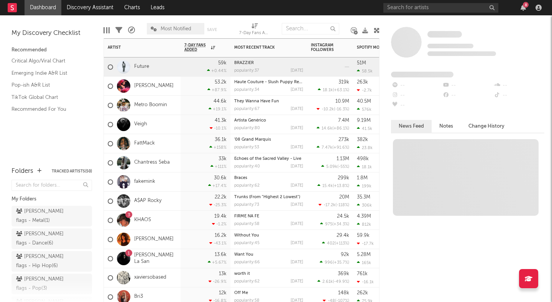
click at [172, 197] on div "A$AP Rocky" at bounding box center [142, 201] width 77 height 19
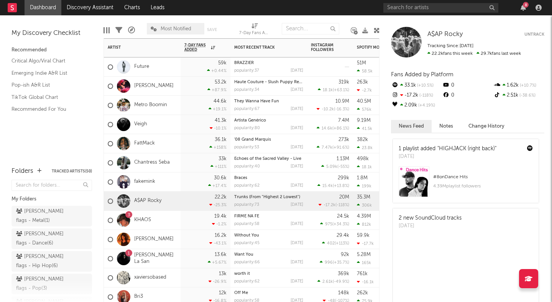
click at [527, 33] on button "Untrack" at bounding box center [534, 35] width 20 height 8
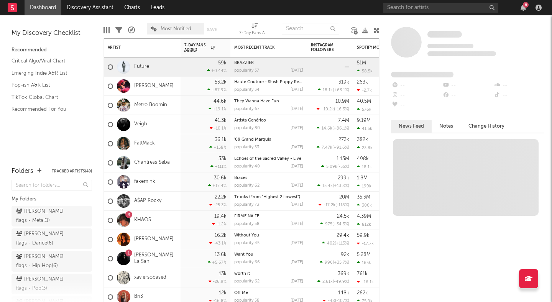
click at [377, 29] on icon at bounding box center [377, 31] width 6 height 6
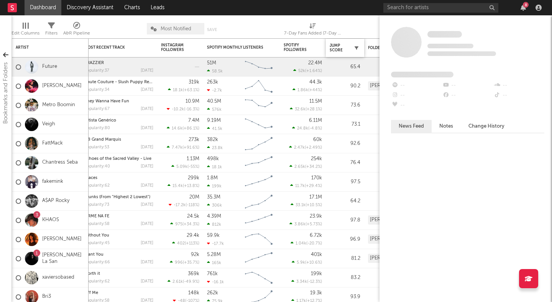
click at [355, 46] on icon "button" at bounding box center [357, 48] width 4 height 4
click at [347, 46] on div "Jump Score" at bounding box center [339, 47] width 19 height 9
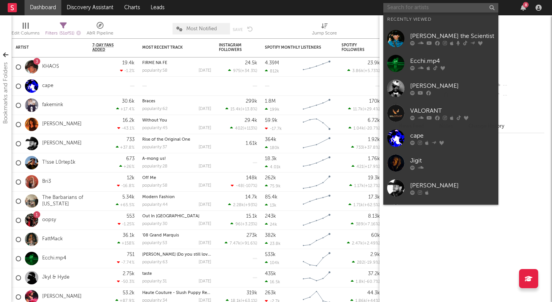
click at [404, 6] on input "text" at bounding box center [440, 8] width 115 height 10
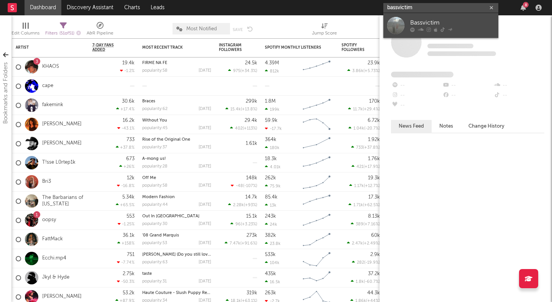
type input "bassvictim"
click at [432, 22] on div "Bassvictim" at bounding box center [452, 22] width 84 height 9
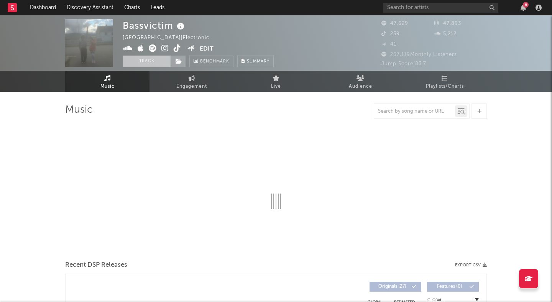
click at [148, 62] on button "Track" at bounding box center [147, 61] width 48 height 11
select select "6m"
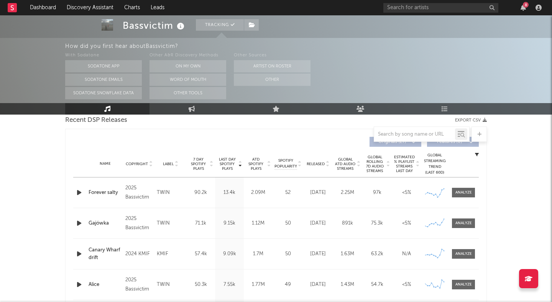
scroll to position [275, 0]
click at [80, 192] on icon "button" at bounding box center [79, 192] width 8 height 10
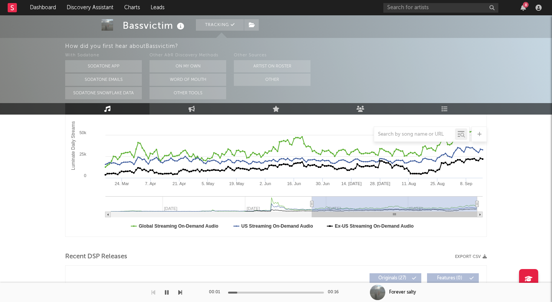
scroll to position [0, 0]
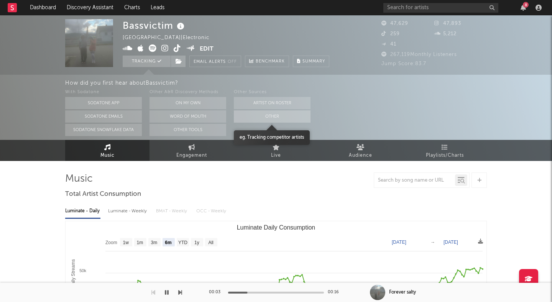
click at [266, 118] on button "Other" at bounding box center [272, 116] width 77 height 12
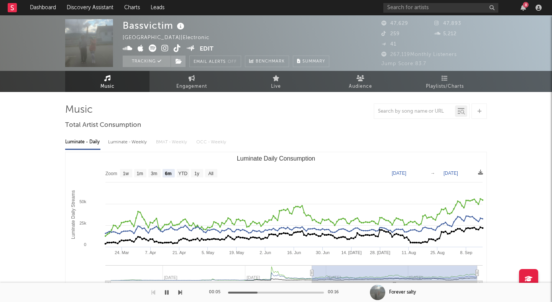
click at [162, 49] on icon at bounding box center [164, 48] width 7 height 8
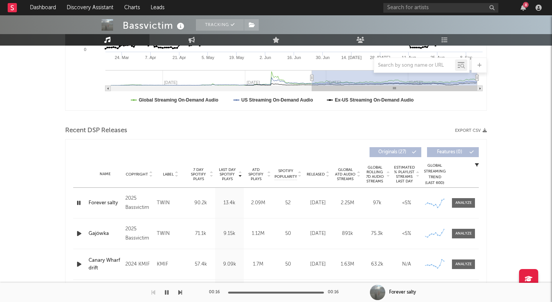
scroll to position [205, 0]
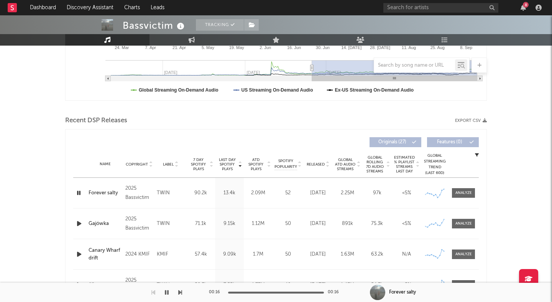
click at [76, 223] on icon "button" at bounding box center [79, 224] width 8 height 10
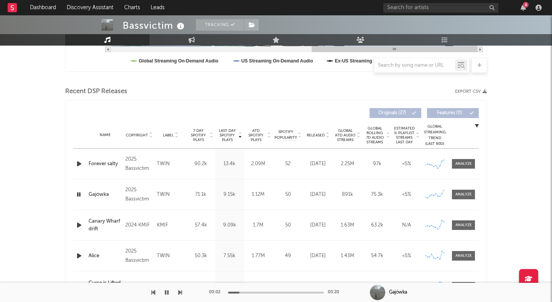
scroll to position [232, 0]
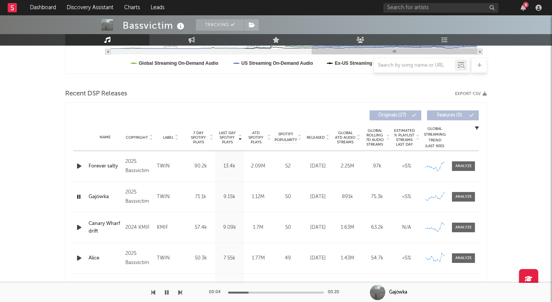
click at [326, 138] on icon at bounding box center [327, 139] width 4 height 3
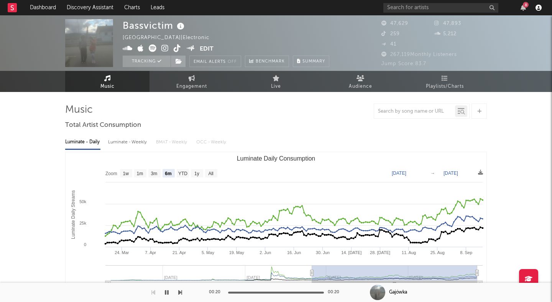
click at [536, 10] on icon "button" at bounding box center [538, 8] width 6 height 6
click at [510, 8] on div "8" at bounding box center [463, 7] width 161 height 15
click at [39, 6] on link "Dashboard" at bounding box center [43, 7] width 37 height 15
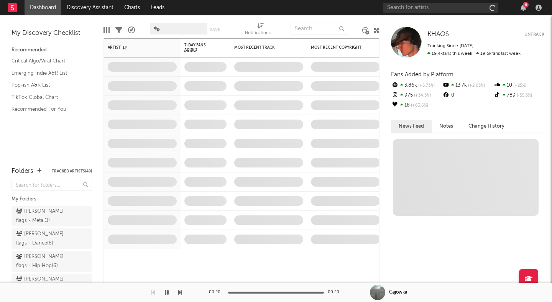
click at [4, 10] on nav "Dashboard Discovery Assistant Charts Leads 8" at bounding box center [276, 7] width 552 height 15
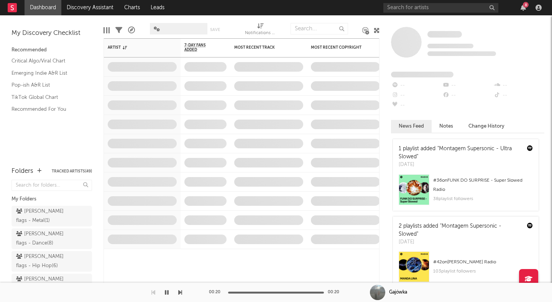
click at [11, 10] on icon at bounding box center [12, 7] width 3 height 5
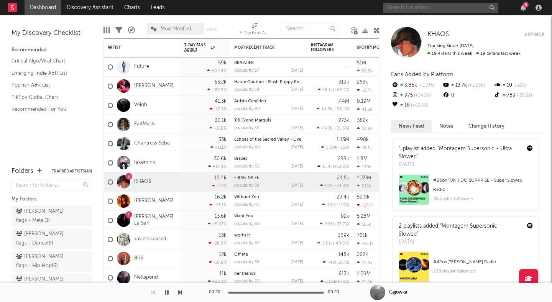
click at [447, 8] on input "text" at bounding box center [440, 8] width 115 height 10
type input "peter robin"
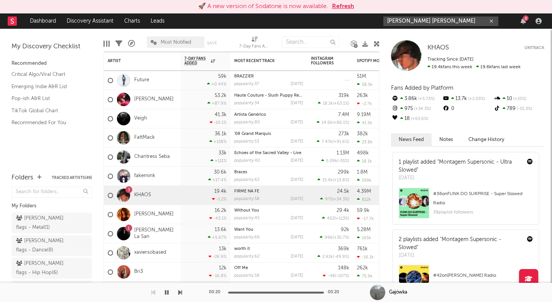
click at [489, 21] on icon "button" at bounding box center [491, 21] width 4 height 5
click at [321, 26] on nav "Dashboard Discovery Assistant Charts Leads 8" at bounding box center [276, 20] width 552 height 15
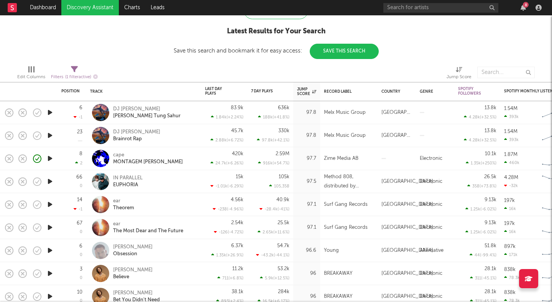
click at [51, 204] on icon "button" at bounding box center [50, 205] width 8 height 10
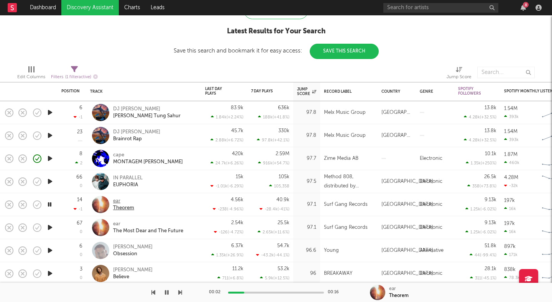
click at [116, 199] on div "ear" at bounding box center [123, 201] width 21 height 7
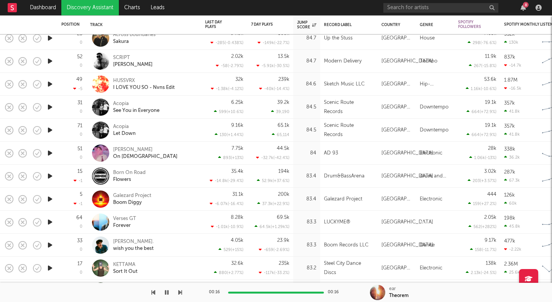
click at [51, 198] on icon "button" at bounding box center [50, 199] width 8 height 10
click at [127, 197] on div "Galezard Project" at bounding box center [132, 195] width 38 height 7
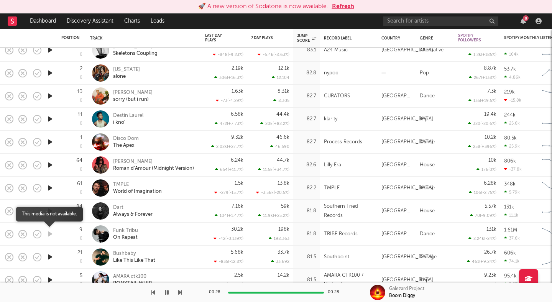
click at [50, 234] on icon "button" at bounding box center [50, 234] width 8 height 10
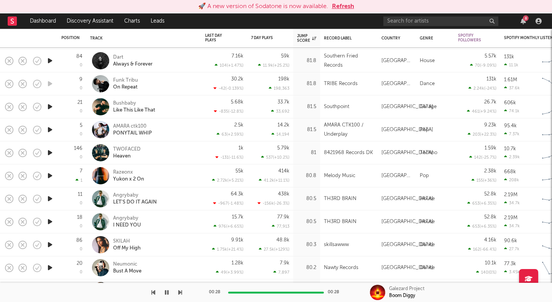
click at [50, 243] on icon "button" at bounding box center [50, 245] width 8 height 10
click at [118, 238] on div "SKILAH" at bounding box center [127, 241] width 28 height 7
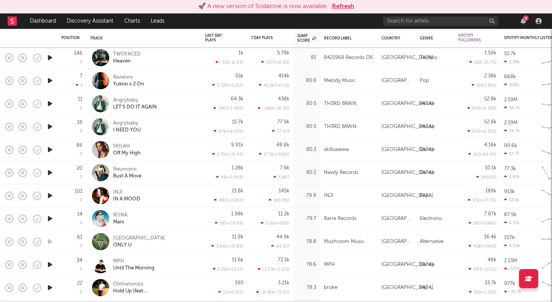
click at [49, 195] on icon "button" at bounding box center [50, 196] width 8 height 10
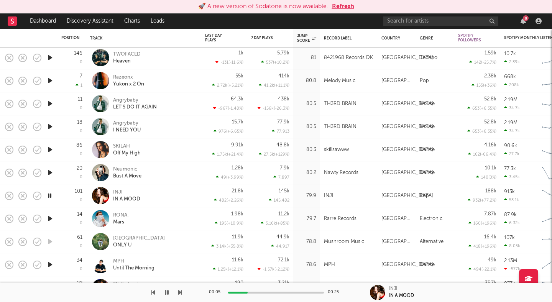
click at [49, 195] on icon "button" at bounding box center [49, 196] width 7 height 10
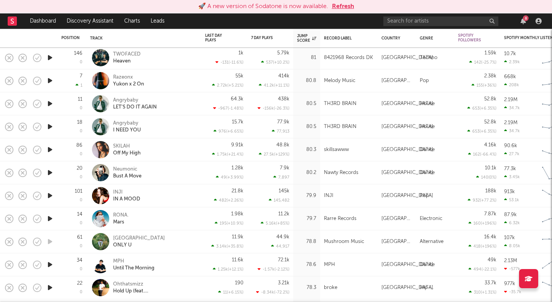
click at [49, 176] on icon "button" at bounding box center [50, 173] width 8 height 10
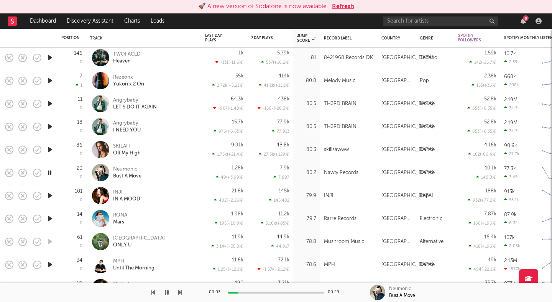
click at [49, 175] on icon "button" at bounding box center [49, 173] width 7 height 10
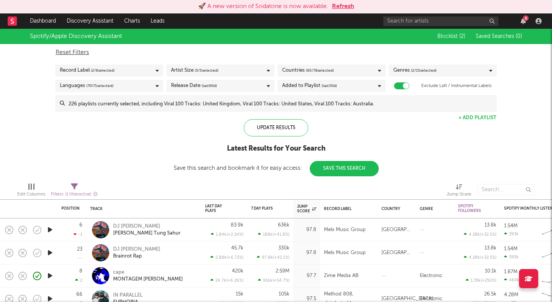
click at [79, 188] on span "Filters ( 1 filter active)" at bounding box center [74, 192] width 47 height 16
select select "max"
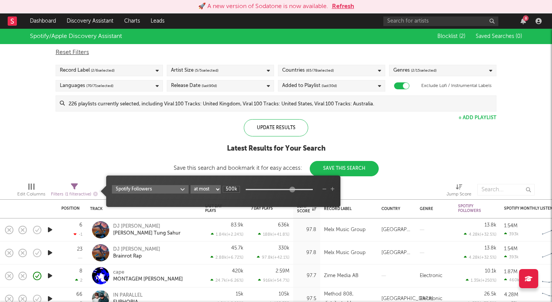
click at [166, 178] on div "Spotify Followers at least at most between 500k" at bounding box center [223, 191] width 234 height 31
click at [334, 189] on span "Spotify Followers at least at most between 500k" at bounding box center [223, 191] width 234 height 24
click at [332, 189] on icon "button" at bounding box center [332, 189] width 4 height 5
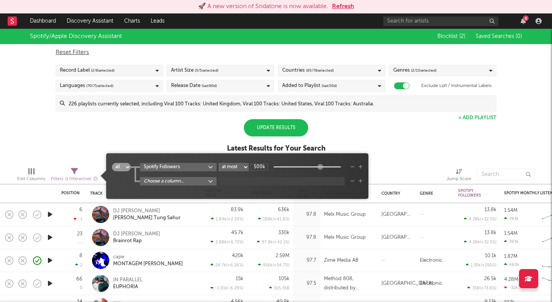
click at [179, 185] on body "🚀 A new version of Sodatone is now available. Refresh Dashboard Discovery Assis…" at bounding box center [276, 151] width 552 height 302
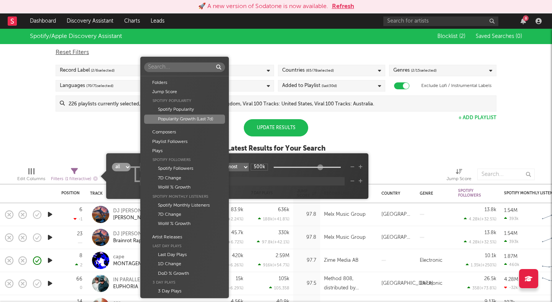
click at [127, 135] on div "Folders Jump Score Spotify Popularity Spotify Popularity Popularity Growth (Las…" at bounding box center [276, 151] width 552 height 302
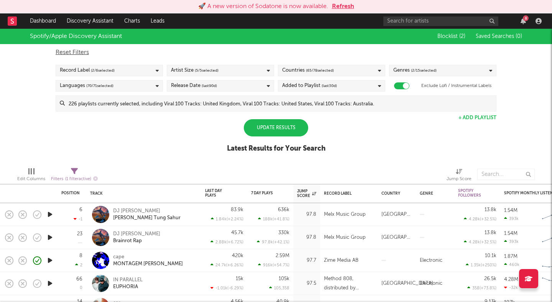
click at [127, 135] on div "Spotify/Apple Discovery Assistant Blocklist ( 2 ) Saved Searches ( 0 ) Reset Fi…" at bounding box center [276, 95] width 552 height 132
click at [336, 6] on button "Refresh" at bounding box center [343, 6] width 22 height 9
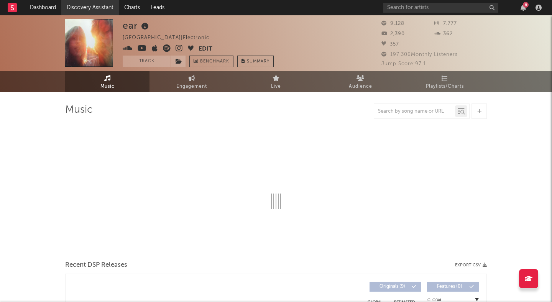
select select "1w"
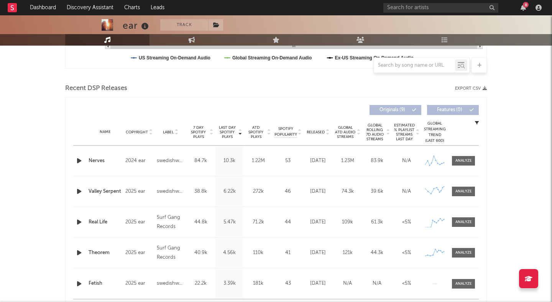
scroll to position [241, 0]
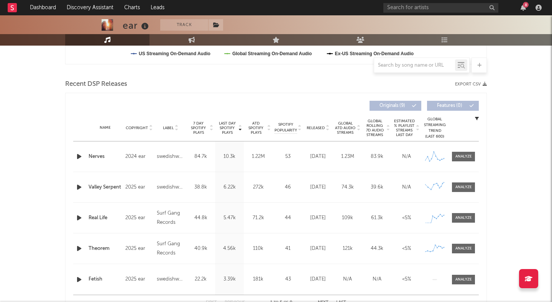
click at [327, 130] on icon at bounding box center [327, 129] width 4 height 3
click at [78, 155] on icon "button" at bounding box center [79, 157] width 8 height 10
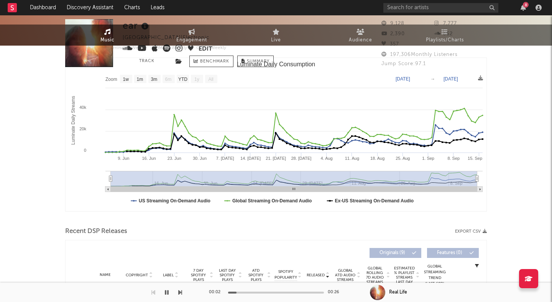
scroll to position [0, 0]
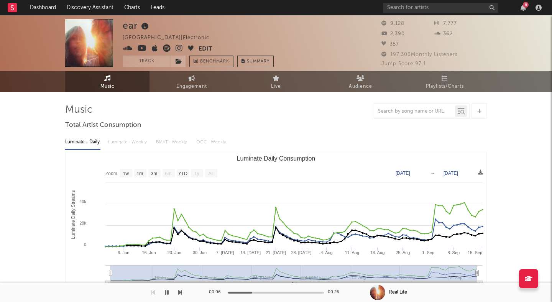
click at [146, 26] on icon at bounding box center [145, 26] width 11 height 11
click at [170, 26] on div "ear United States | Electronic Edit Track Benchmark Summary" at bounding box center [198, 43] width 151 height 48
click at [180, 49] on icon at bounding box center [179, 48] width 7 height 8
click at [151, 62] on button "Track" at bounding box center [147, 61] width 48 height 11
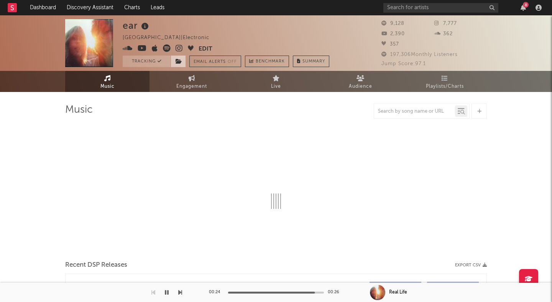
select select "1w"
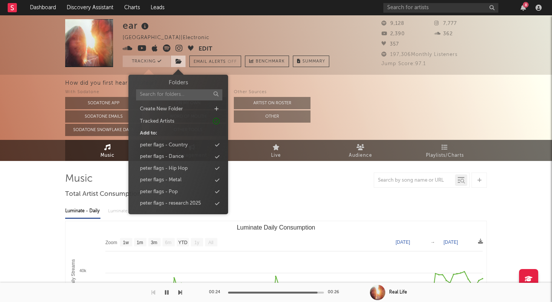
click at [177, 60] on icon at bounding box center [179, 61] width 7 height 5
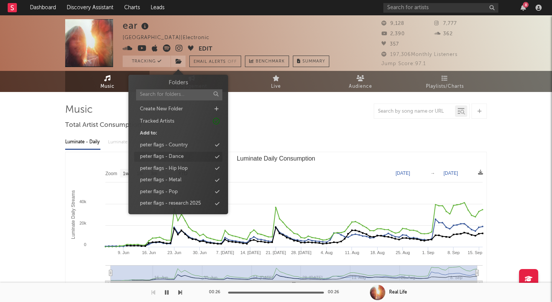
click at [166, 155] on div "peter flags - Dance" at bounding box center [162, 157] width 44 height 8
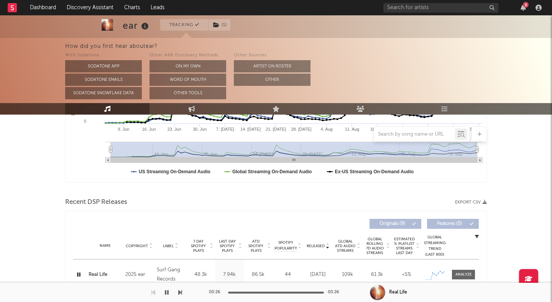
scroll to position [215, 0]
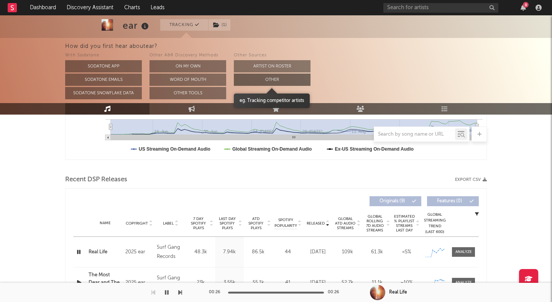
click at [270, 80] on button "Other" at bounding box center [272, 80] width 77 height 12
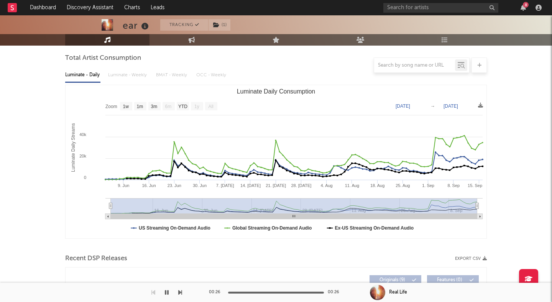
scroll to position [0, 0]
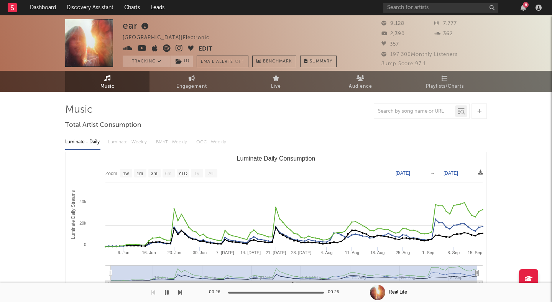
click at [140, 46] on icon at bounding box center [142, 48] width 9 height 8
click at [364, 72] on link "Audience" at bounding box center [360, 81] width 84 height 21
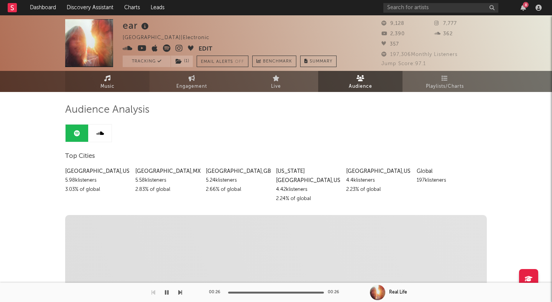
click at [117, 76] on link "Music" at bounding box center [107, 81] width 84 height 21
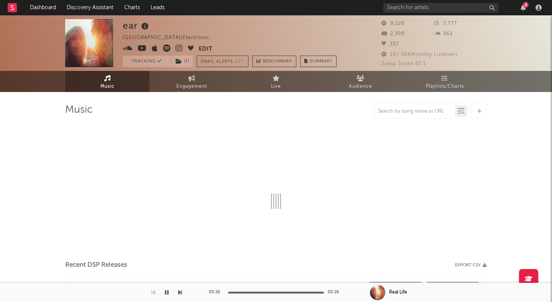
select select "1w"
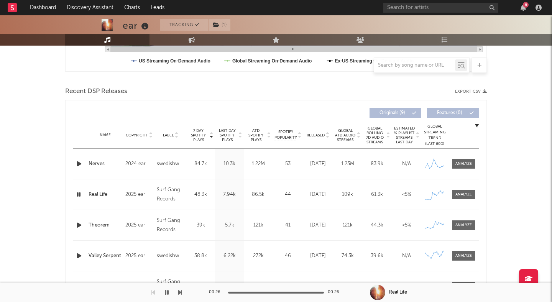
scroll to position [235, 0]
click at [399, 7] on input "text" at bounding box center [440, 8] width 115 height 10
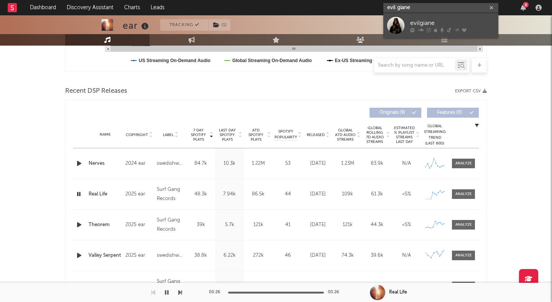
type input "evil giane"
click at [428, 20] on div "evilgiane" at bounding box center [452, 22] width 84 height 9
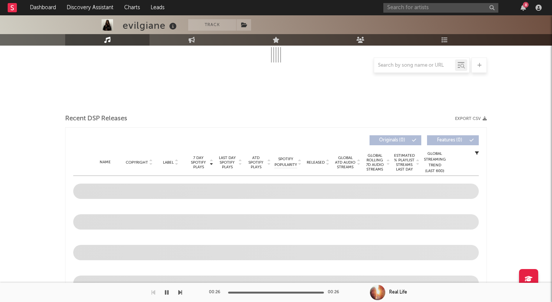
scroll to position [287, 0]
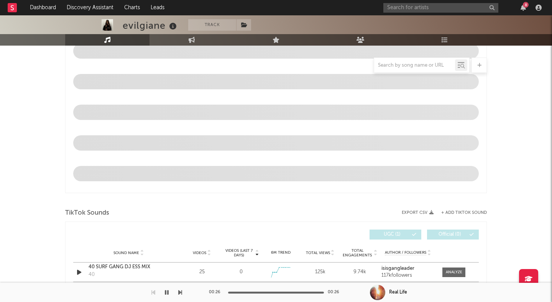
select select "6m"
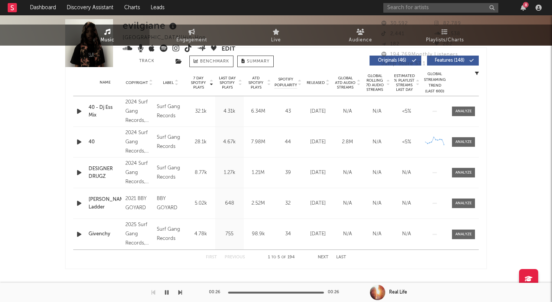
scroll to position [0, 0]
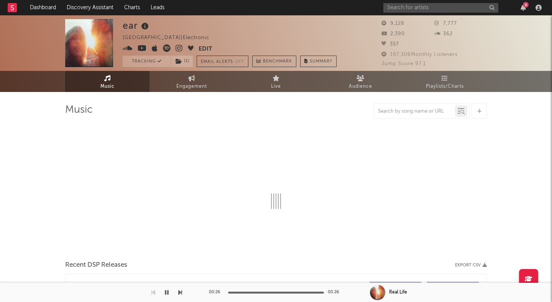
select select "1w"
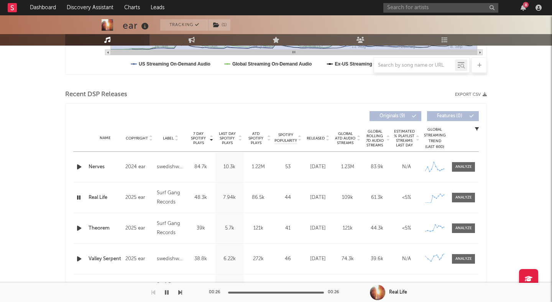
scroll to position [242, 0]
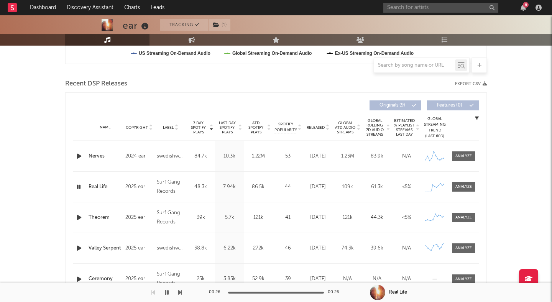
click at [80, 187] on icon "button" at bounding box center [78, 187] width 7 height 10
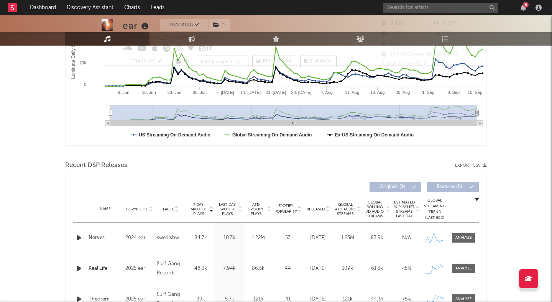
scroll to position [0, 0]
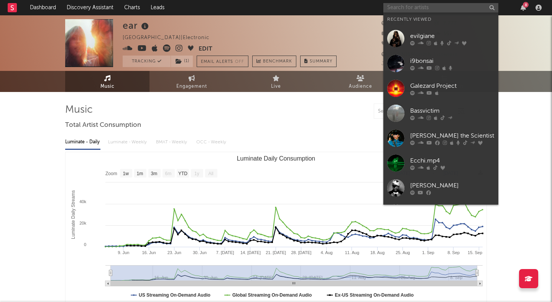
click at [408, 7] on input "text" at bounding box center [440, 8] width 115 height 10
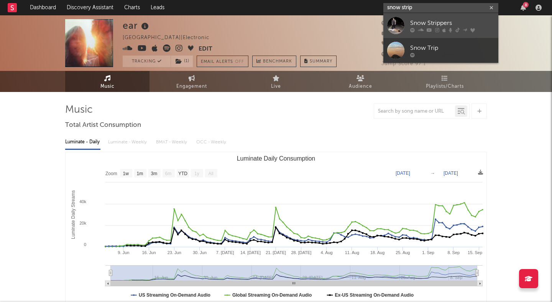
type input "snow strip"
click at [420, 19] on div "Snow Strippers" at bounding box center [452, 22] width 84 height 9
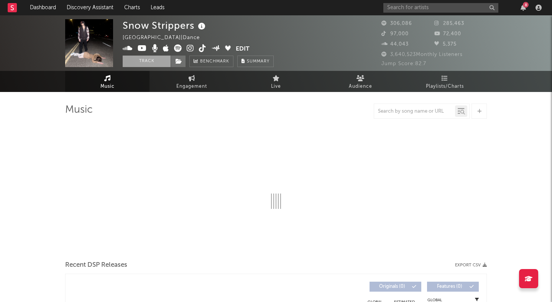
click at [149, 66] on button "Track" at bounding box center [147, 61] width 48 height 11
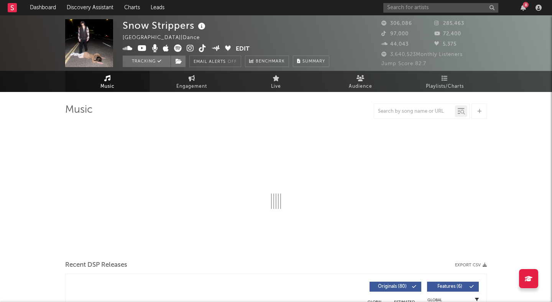
select select "6m"
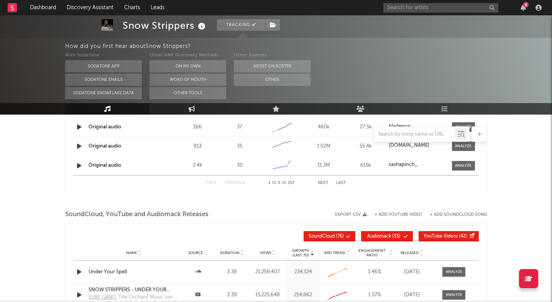
scroll to position [791, 0]
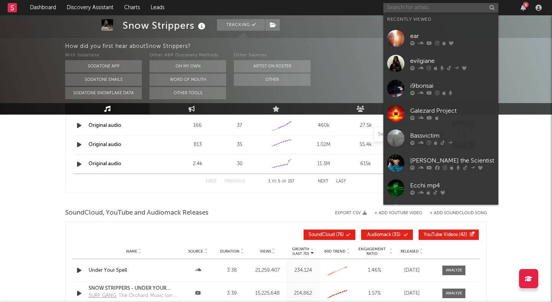
click at [421, 10] on input "text" at bounding box center [440, 8] width 115 height 10
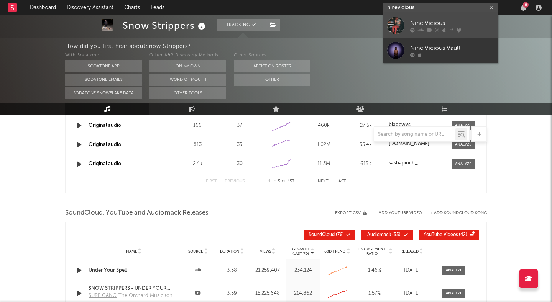
type input "ninevicious"
click at [439, 21] on div "Nine Vicious" at bounding box center [452, 22] width 84 height 9
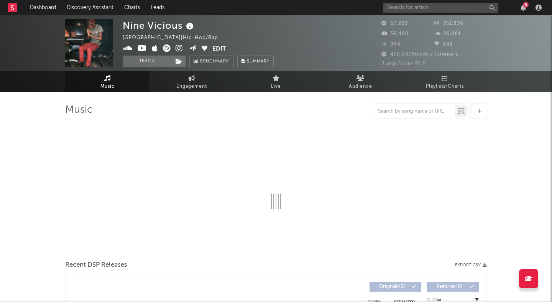
select select "6m"
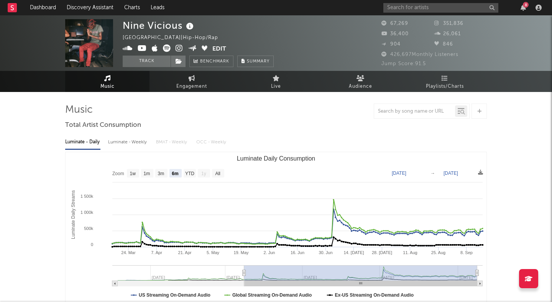
click at [176, 49] on icon at bounding box center [179, 48] width 7 height 8
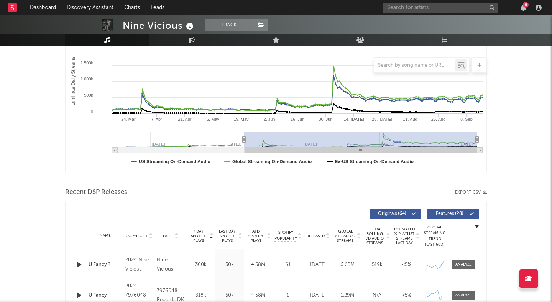
scroll to position [154, 0]
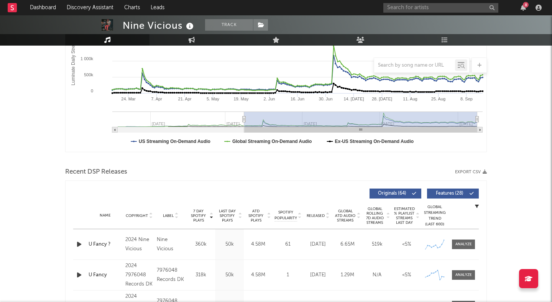
click at [76, 243] on icon "button" at bounding box center [79, 245] width 8 height 10
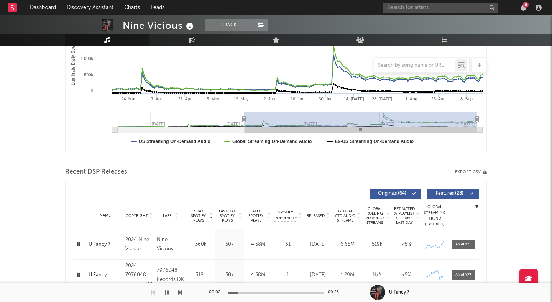
click at [263, 292] on div at bounding box center [276, 293] width 96 height 2
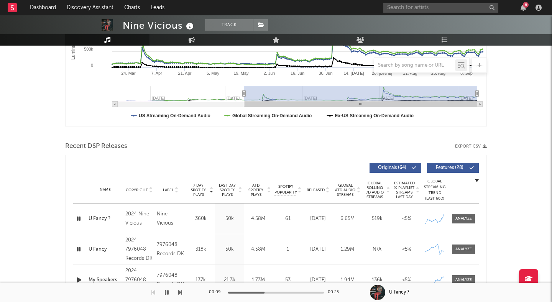
scroll to position [193, 0]
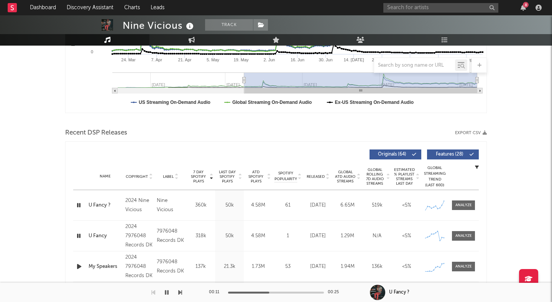
click at [82, 263] on icon "button" at bounding box center [79, 267] width 8 height 10
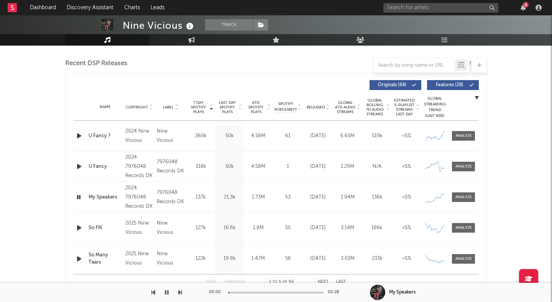
scroll to position [266, 0]
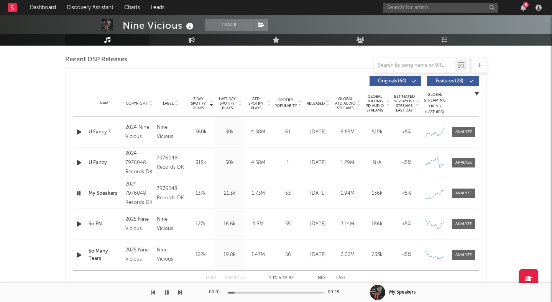
click at [256, 292] on div at bounding box center [276, 293] width 96 height 2
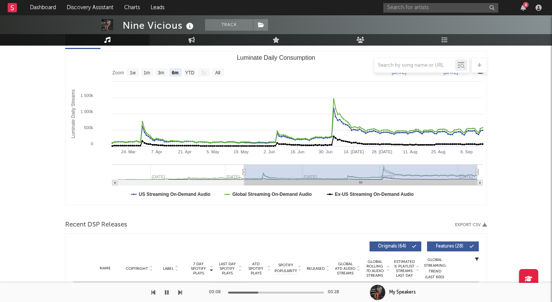
scroll to position [0, 0]
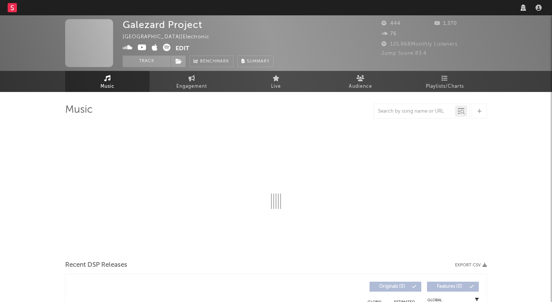
select select "1w"
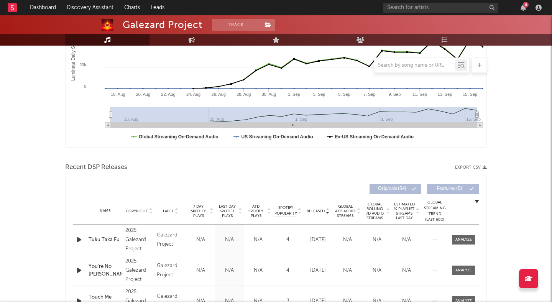
scroll to position [160, 0]
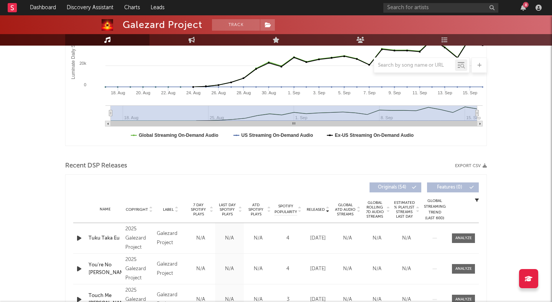
click at [135, 236] on div "2025 Galezard Project" at bounding box center [139, 239] width 28 height 28
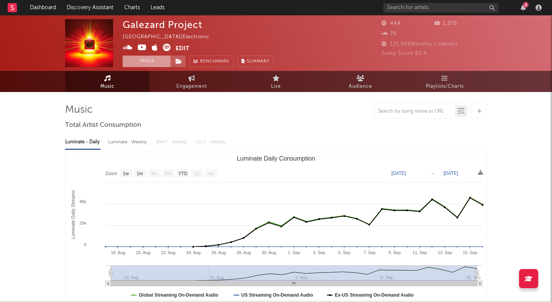
click at [151, 61] on button "Track" at bounding box center [147, 61] width 48 height 11
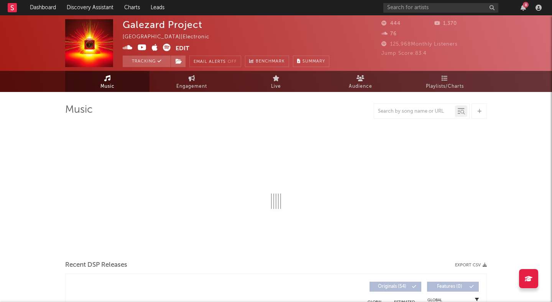
select select "1w"
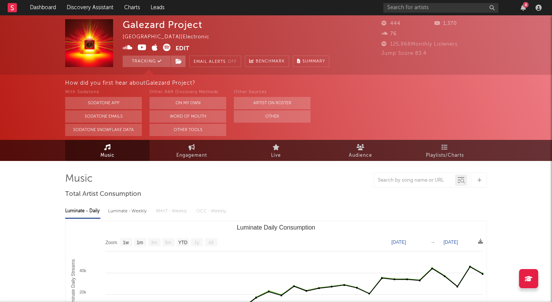
click at [143, 48] on icon at bounding box center [142, 48] width 9 height 8
click at [182, 61] on span at bounding box center [178, 61] width 15 height 11
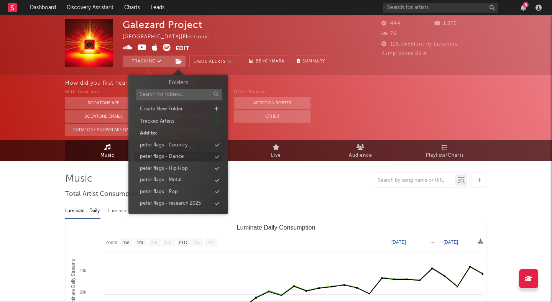
click at [180, 160] on div "peter flags - Dance" at bounding box center [162, 157] width 44 height 8
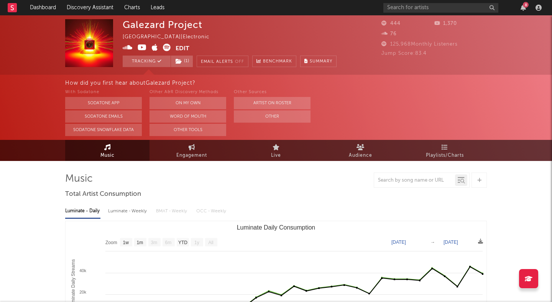
click at [536, 6] on icon "button" at bounding box center [538, 8] width 6 height 6
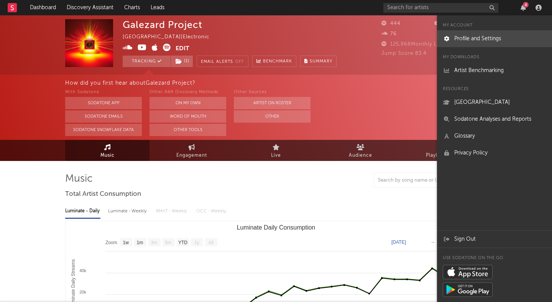
click at [485, 36] on link "Profile and Settings" at bounding box center [494, 38] width 115 height 17
select select "recorded_music"
select select "anr_research"
select select "other"
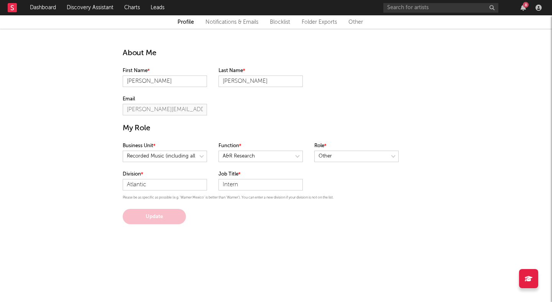
click at [359, 23] on link "Other" at bounding box center [355, 22] width 15 height 9
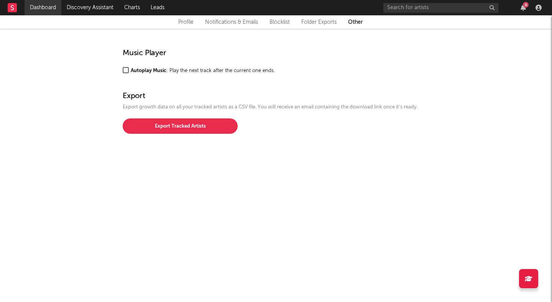
click at [49, 7] on link "Dashboard" at bounding box center [43, 7] width 37 height 15
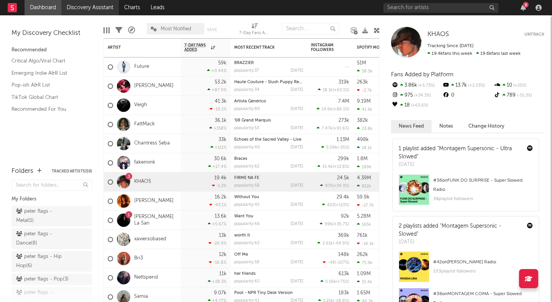
click at [94, 9] on link "Discovery Assistant" at bounding box center [89, 7] width 57 height 15
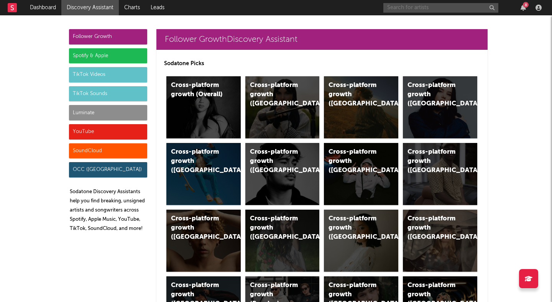
click at [457, 10] on input "text" at bounding box center [440, 8] width 115 height 10
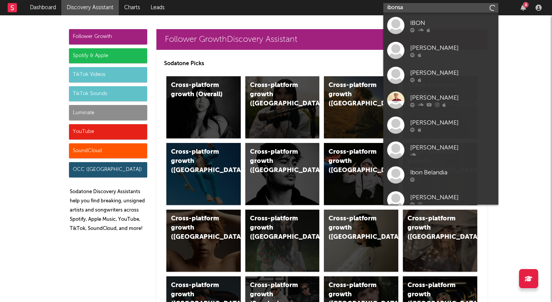
type input "ibonsai"
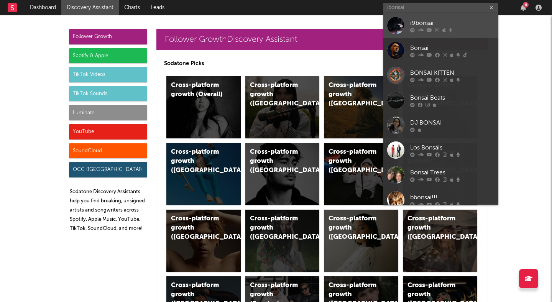
click at [457, 17] on link "i9bonsai" at bounding box center [440, 25] width 115 height 25
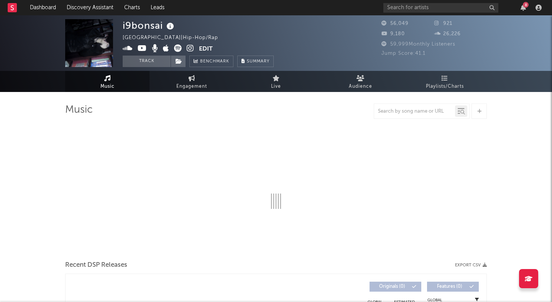
select select "6m"
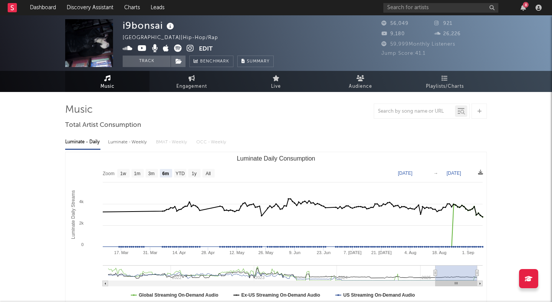
select select "6m"
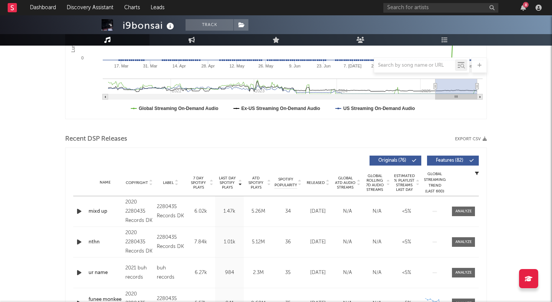
scroll to position [188, 0]
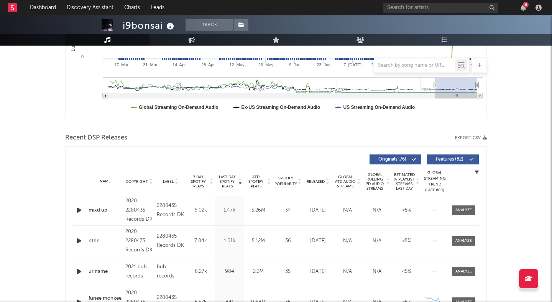
click at [447, 155] on button "Features ( 82 )" at bounding box center [453, 159] width 52 height 10
click at [326, 183] on icon at bounding box center [327, 183] width 4 height 3
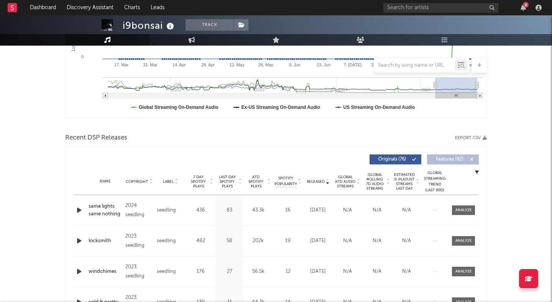
click at [77, 208] on icon "button" at bounding box center [79, 210] width 8 height 10
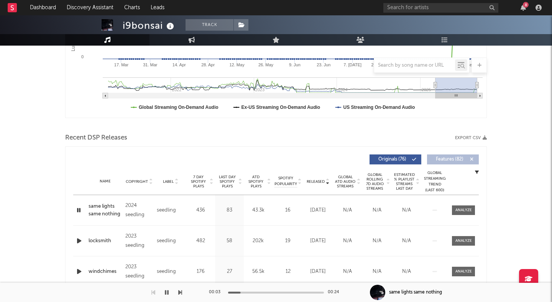
click at [80, 209] on icon "button" at bounding box center [78, 210] width 7 height 10
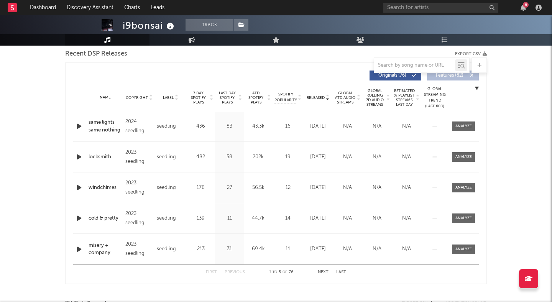
scroll to position [279, 0]
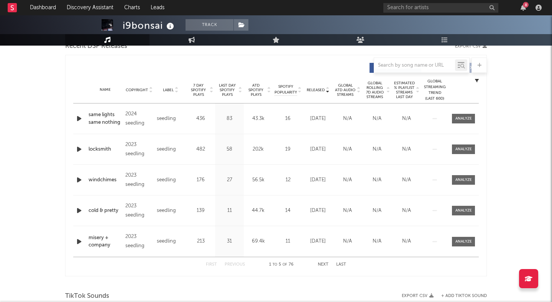
click at [79, 212] on icon "button" at bounding box center [79, 211] width 8 height 10
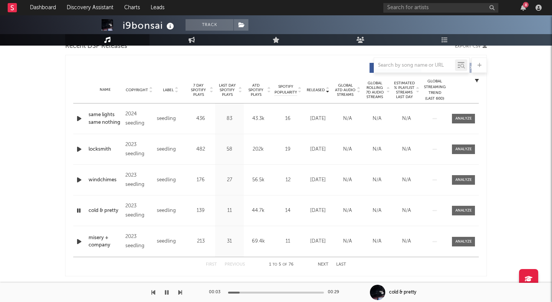
click at [209, 94] on div at bounding box center [211, 90] width 5 height 14
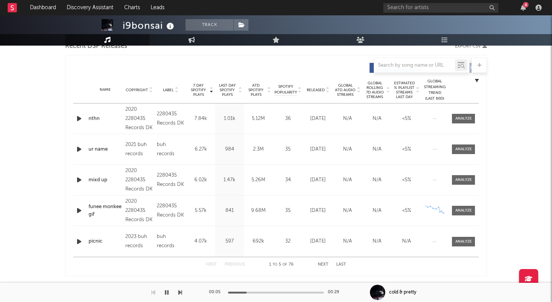
click at [78, 211] on icon "button" at bounding box center [79, 211] width 8 height 10
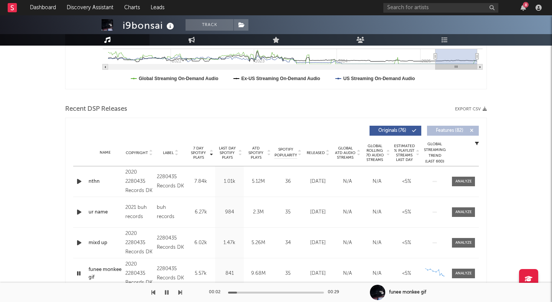
scroll to position [0, 0]
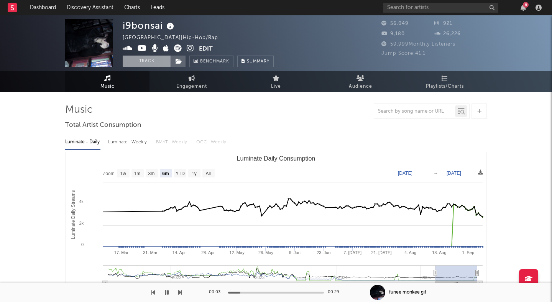
click at [151, 63] on button "Track" at bounding box center [147, 61] width 48 height 11
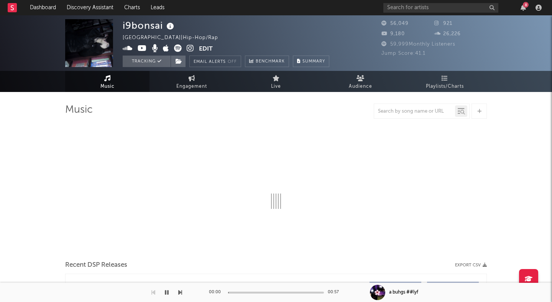
select select "6m"
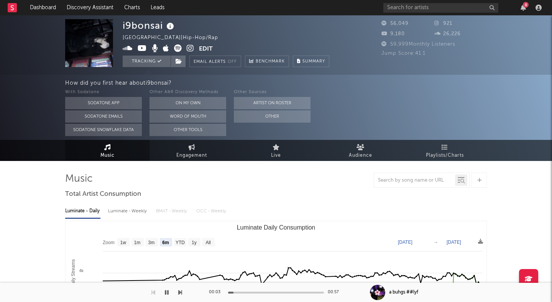
click at [166, 290] on icon "button" at bounding box center [167, 292] width 4 height 6
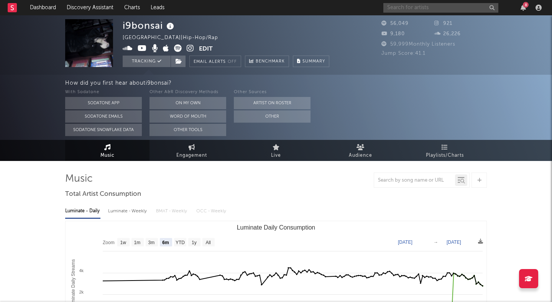
click at [396, 7] on input "text" at bounding box center [440, 8] width 115 height 10
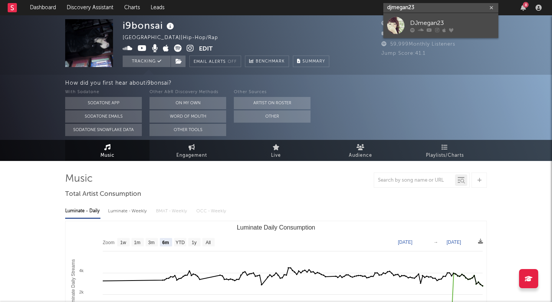
type input "djmegan23"
click at [419, 23] on div "DJmegan23" at bounding box center [452, 22] width 84 height 9
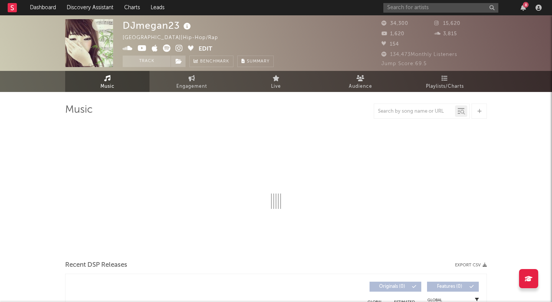
select select "6m"
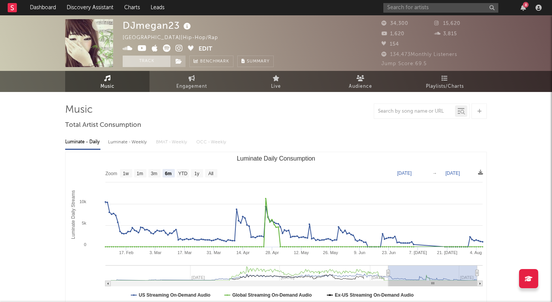
click at [145, 60] on button "Track" at bounding box center [147, 61] width 48 height 11
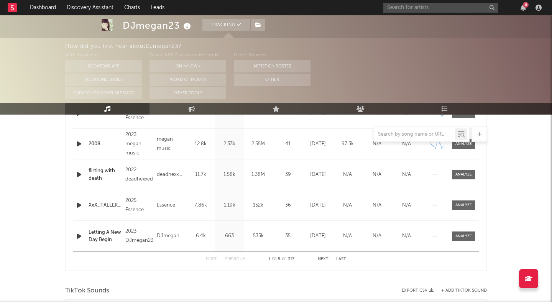
select select "6m"
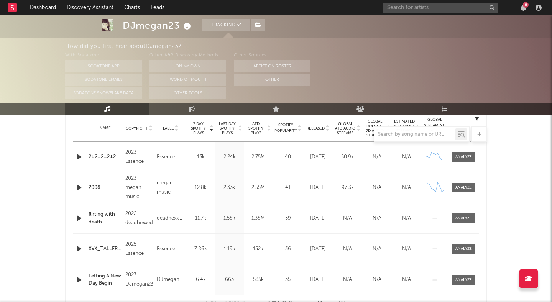
scroll to position [309, 0]
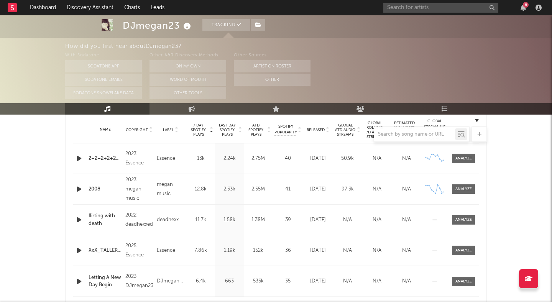
click at [75, 159] on icon "button" at bounding box center [79, 159] width 8 height 10
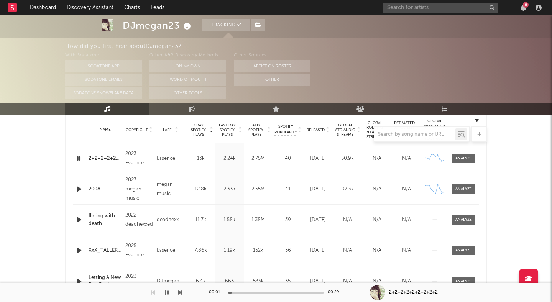
click at [79, 157] on icon "button" at bounding box center [78, 159] width 7 height 10
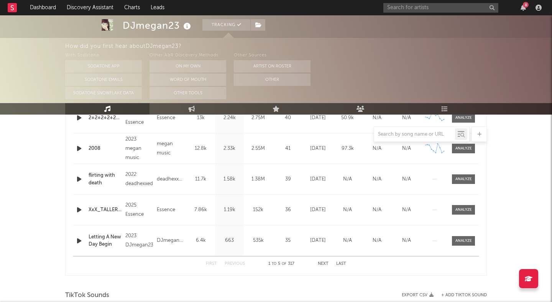
scroll to position [361, 0]
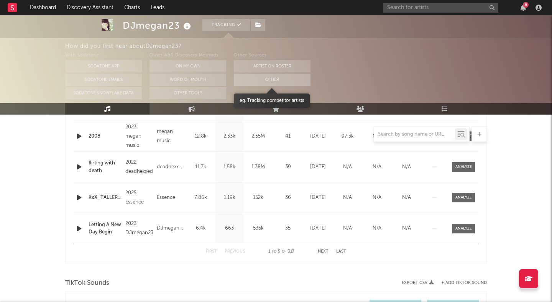
click at [266, 78] on button "Other" at bounding box center [272, 80] width 77 height 12
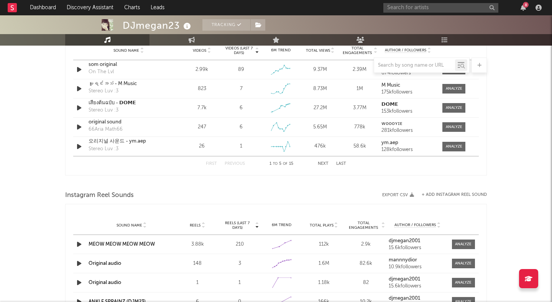
scroll to position [568, 0]
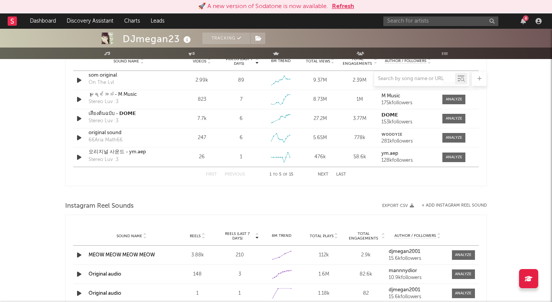
click at [348, 7] on button "Refresh" at bounding box center [343, 6] width 22 height 9
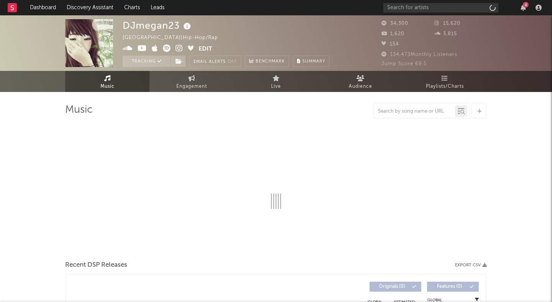
select select "6m"
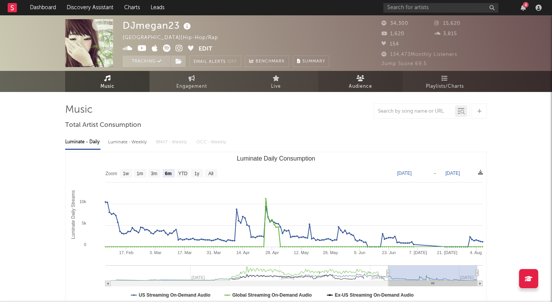
click at [354, 79] on link "Audience" at bounding box center [360, 81] width 84 height 21
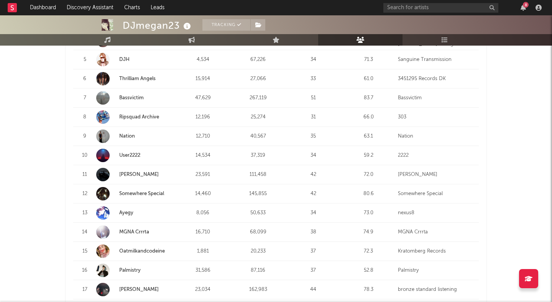
scroll to position [411, 0]
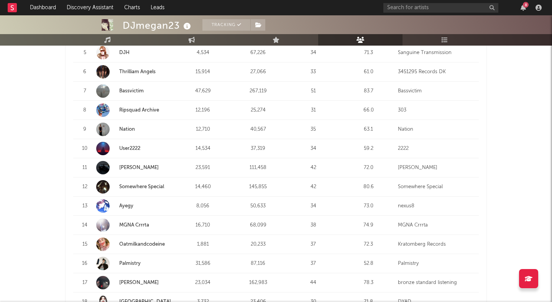
click at [135, 260] on strong "Palmistry" at bounding box center [146, 264] width 54 height 8
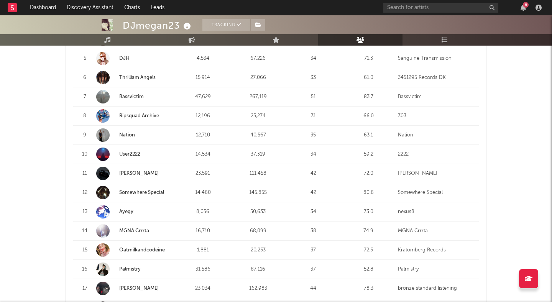
scroll to position [417, 0]
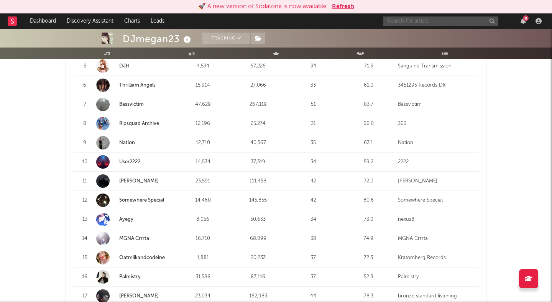
click at [426, 23] on input "text" at bounding box center [440, 21] width 115 height 10
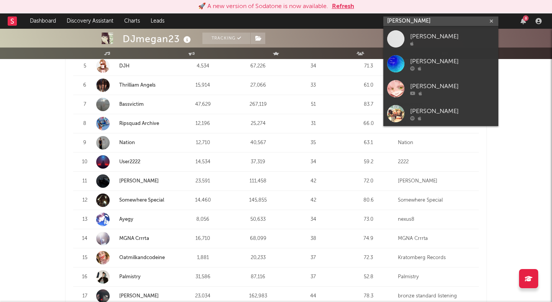
type input "[PERSON_NAME]"
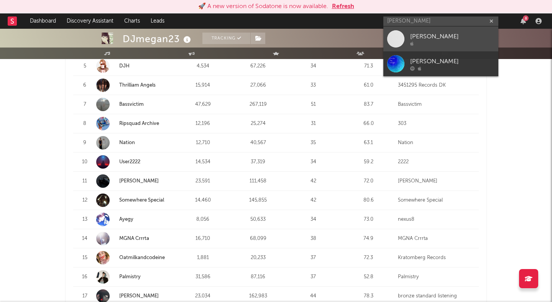
click at [447, 39] on div "[PERSON_NAME]" at bounding box center [452, 36] width 84 height 9
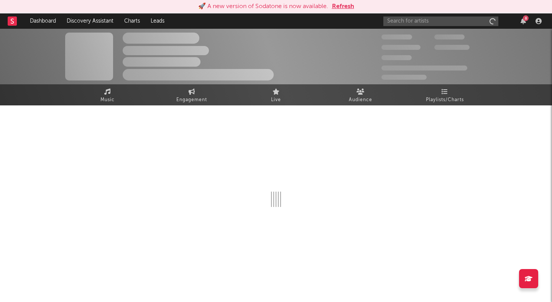
select select "1w"
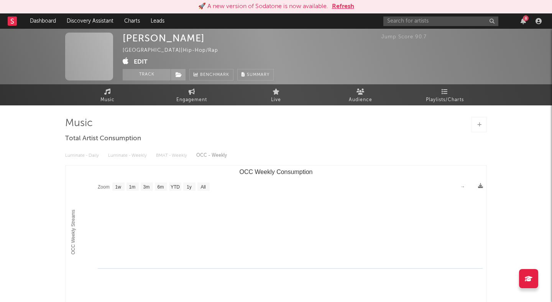
click at [344, 9] on button "Refresh" at bounding box center [343, 6] width 22 height 9
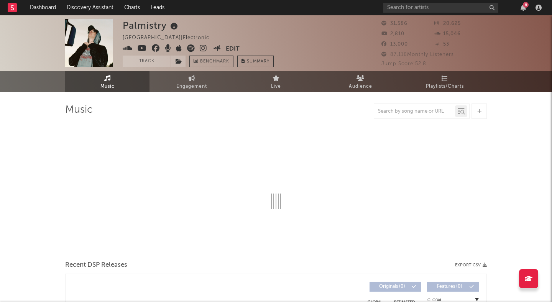
select select "6m"
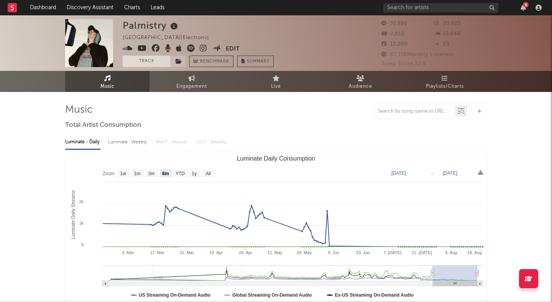
click at [146, 62] on button "Track" at bounding box center [147, 61] width 48 height 11
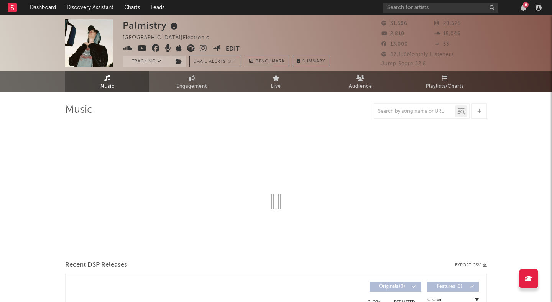
click at [95, 41] on img at bounding box center [89, 43] width 48 height 48
select select "6m"
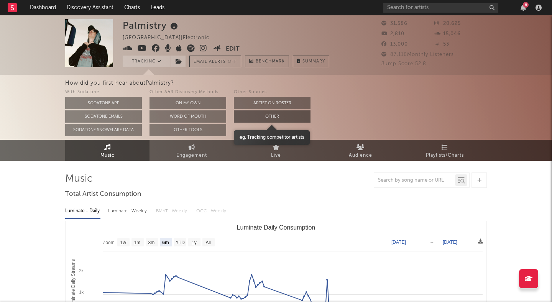
click at [256, 115] on button "Other" at bounding box center [272, 116] width 77 height 12
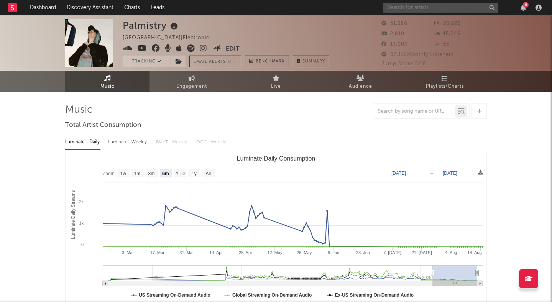
click at [396, 11] on input "text" at bounding box center [440, 8] width 115 height 10
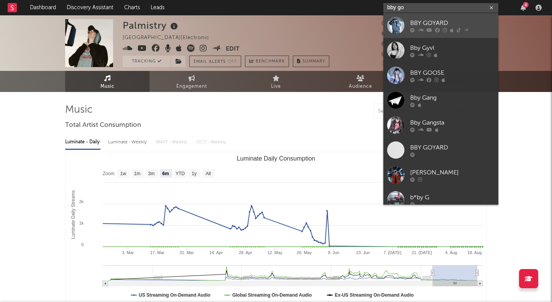
type input "bby go"
click at [420, 19] on div "BBY GOYARD" at bounding box center [452, 22] width 84 height 9
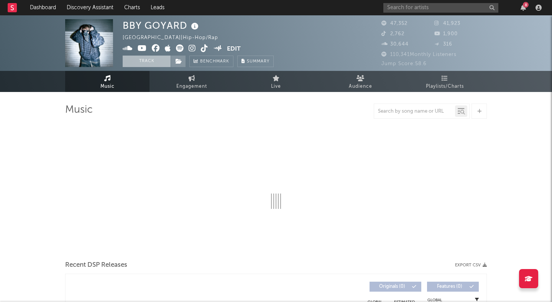
select select "6m"
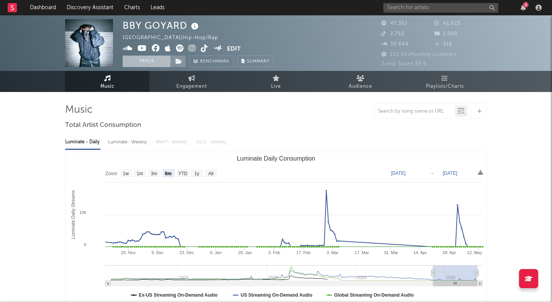
click at [138, 59] on button "Track" at bounding box center [147, 61] width 48 height 11
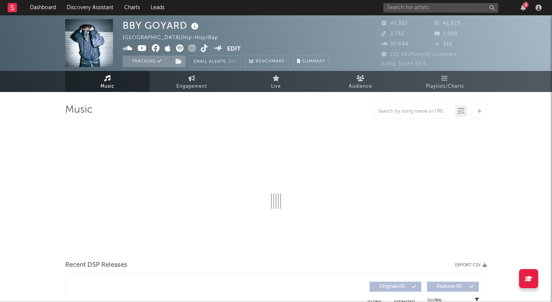
select select "6m"
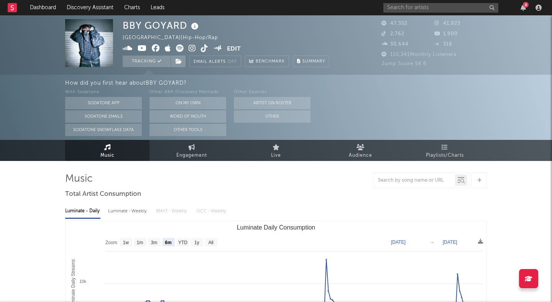
click at [189, 48] on icon at bounding box center [192, 48] width 7 height 8
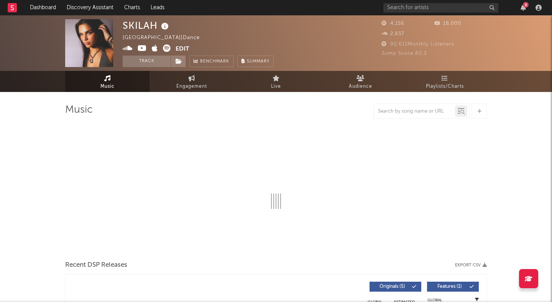
select select "6m"
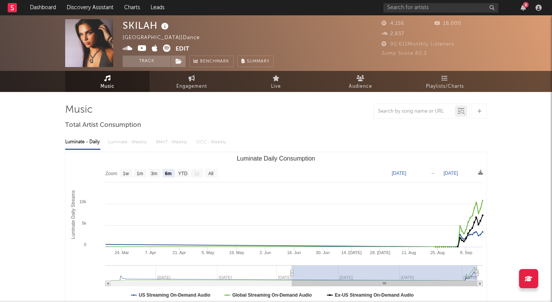
click at [167, 48] on icon at bounding box center [167, 48] width 8 height 8
click at [148, 61] on button "Track" at bounding box center [147, 61] width 48 height 11
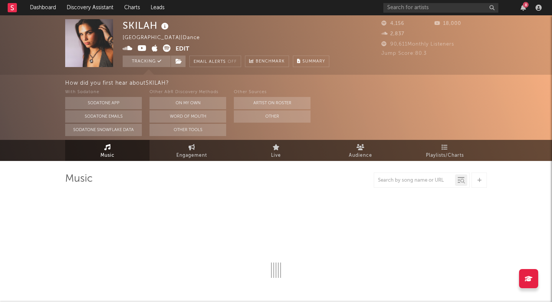
select select "6m"
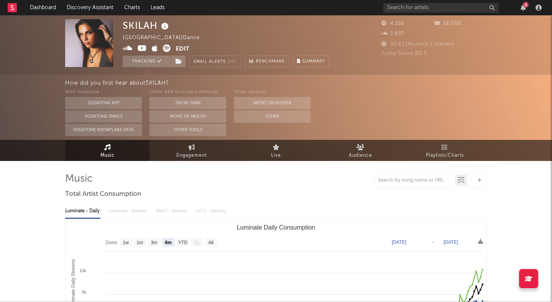
click at [184, 51] on button "Edit" at bounding box center [183, 49] width 14 height 10
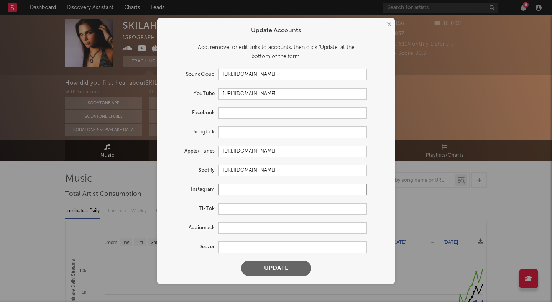
click at [237, 191] on input "text" at bounding box center [292, 189] width 148 height 11
paste input "https://www.instagram.com/skilah/?hl=en"
type input "https://www.instagram.com/skilah/?hl=en"
click at [277, 268] on button "Update" at bounding box center [276, 268] width 70 height 15
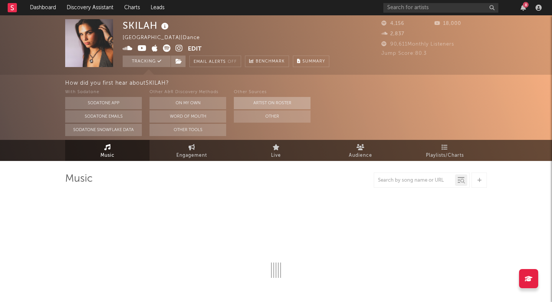
select select "6m"
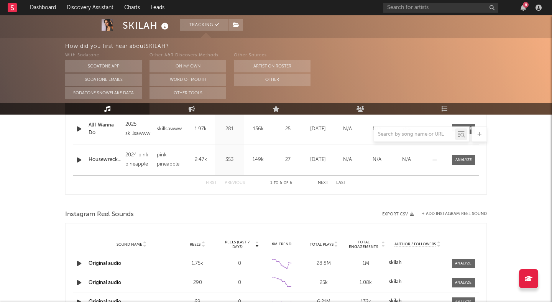
scroll to position [434, 0]
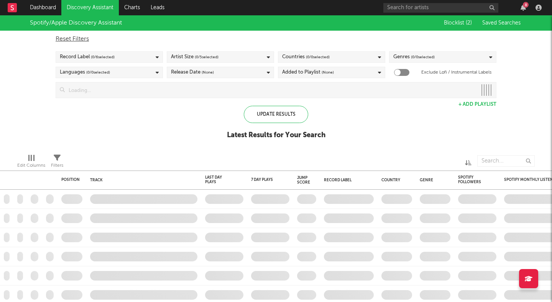
checkbox input "true"
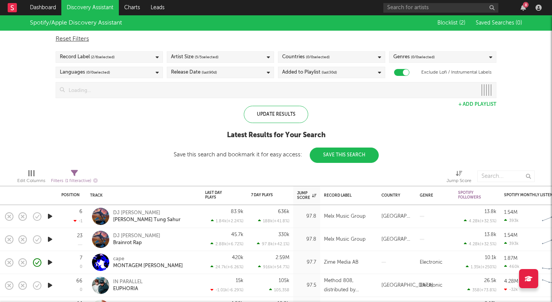
click at [129, 130] on div "Spotify/Apple Discovery Assistant Blocklist ( 2 ) Saved Searches ( 0 ) Reset Fi…" at bounding box center [276, 89] width 552 height 148
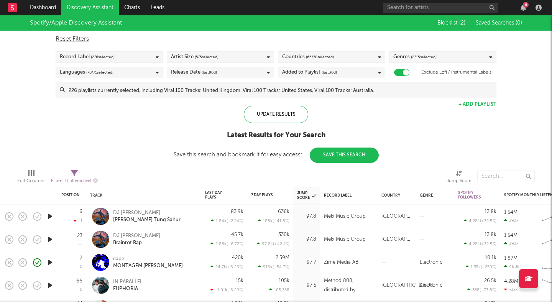
click at [113, 112] on div "Spotify/Apple Discovery Assistant Blocklist ( 2 ) Saved Searches ( 0 ) Reset Fi…" at bounding box center [276, 89] width 552 height 148
click at [517, 70] on div "Spotify/Apple Discovery Assistant Blocklist ( 2 ) Saved Searches ( 0 ) Reset Fi…" at bounding box center [276, 89] width 552 height 148
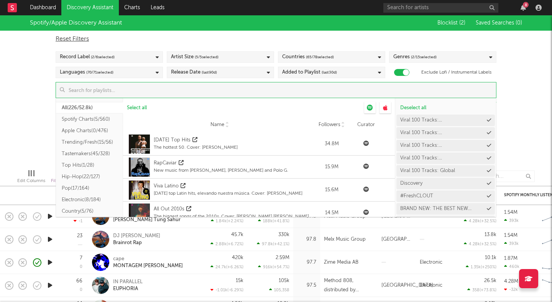
drag, startPoint x: 379, startPoint y: 91, endPoint x: 219, endPoint y: 92, distance: 159.8
click at [219, 92] on input at bounding box center [280, 89] width 431 height 15
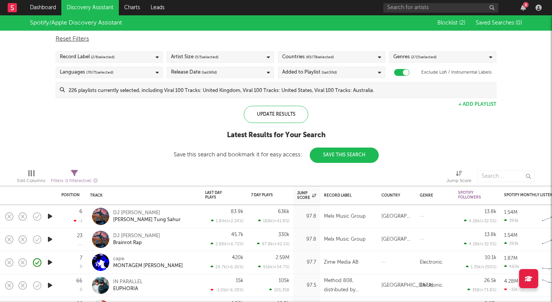
click at [20, 83] on div "Spotify/Apple Discovery Assistant Blocklist ( 2 ) Saved Searches ( 0 ) Reset Fi…" at bounding box center [276, 89] width 552 height 148
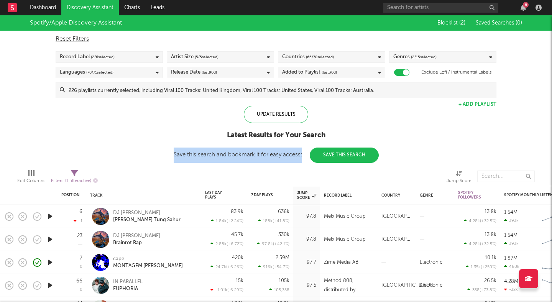
drag, startPoint x: 172, startPoint y: 154, endPoint x: 304, endPoint y: 153, distance: 131.5
click at [304, 153] on div "Spotify/Apple Discovery Assistant Blocklist ( 2 ) Saved Searches ( 0 ) Reset Fi…" at bounding box center [276, 89] width 552 height 148
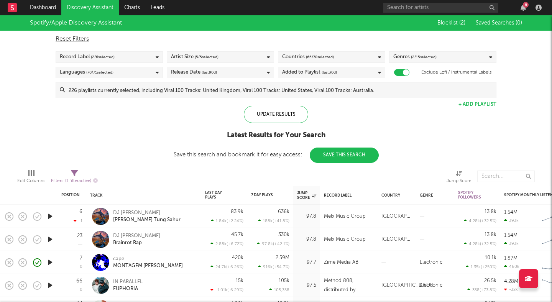
click at [266, 175] on div at bounding box center [184, 176] width 163 height 19
click at [53, 161] on div "Spotify/Apple Discovery Assistant Blocklist ( 2 ) Saved Searches ( 0 ) Reset Fi…" at bounding box center [276, 89] width 552 height 148
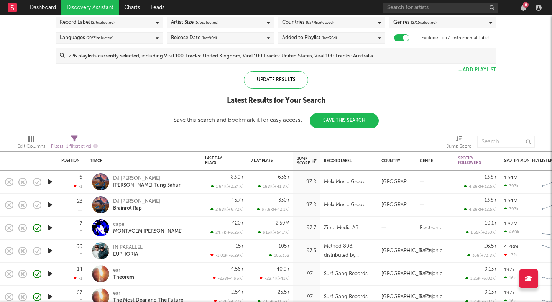
click at [82, 112] on div "Spotify/Apple Discovery Assistant Blocklist ( 2 ) Saved Searches ( 0 ) Reset Fi…" at bounding box center [276, 55] width 552 height 148
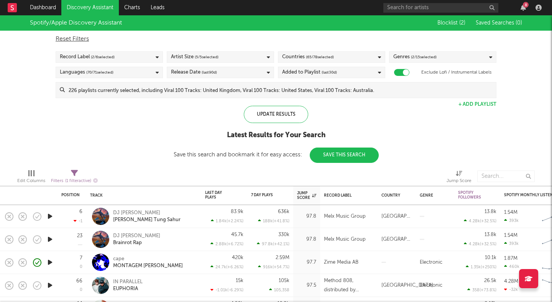
click at [402, 20] on div "Spotify/Apple Discovery Assistant" at bounding box center [228, 22] width 396 height 15
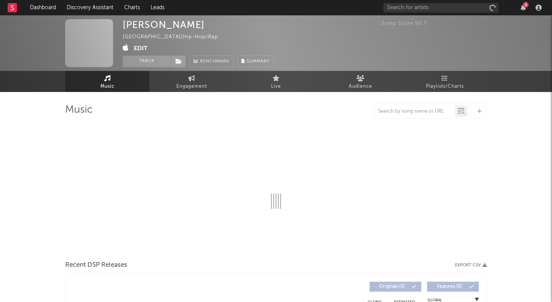
select select "1w"
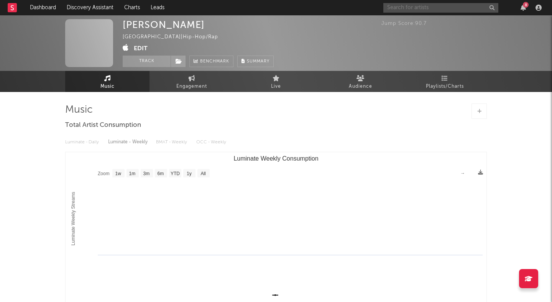
click at [399, 8] on input "text" at bounding box center [440, 8] width 115 height 10
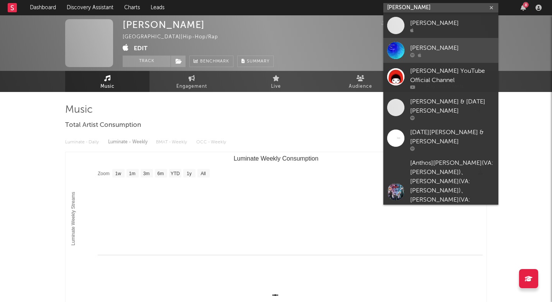
type input "yuki ch"
click at [445, 47] on div "Yukihiko Chiba" at bounding box center [452, 47] width 84 height 9
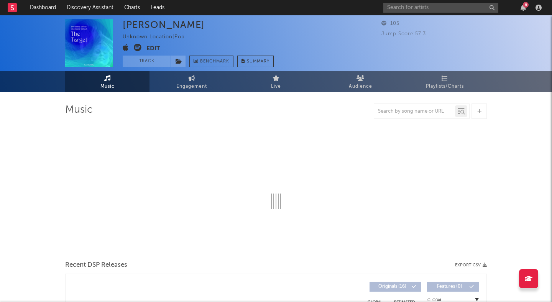
select select "6m"
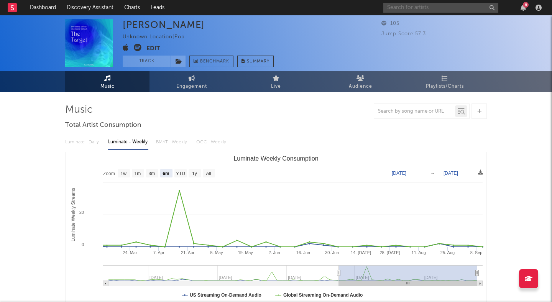
click at [430, 11] on input "text" at bounding box center [440, 8] width 115 height 10
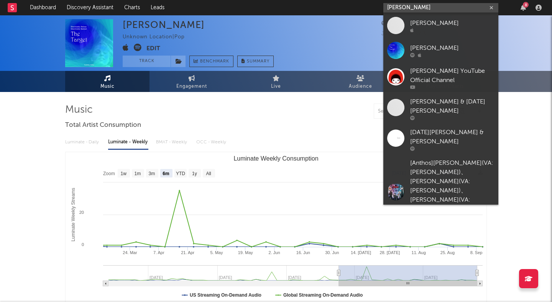
type input "yuki ch"
click at [438, 21] on div "Yuki Chiba" at bounding box center [452, 22] width 84 height 9
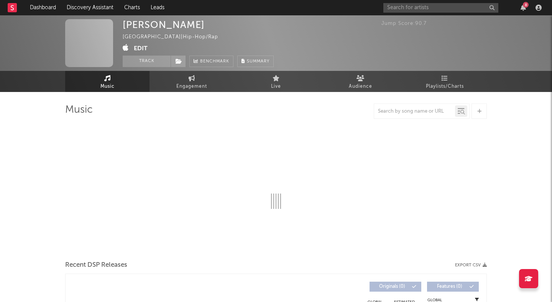
select select "1w"
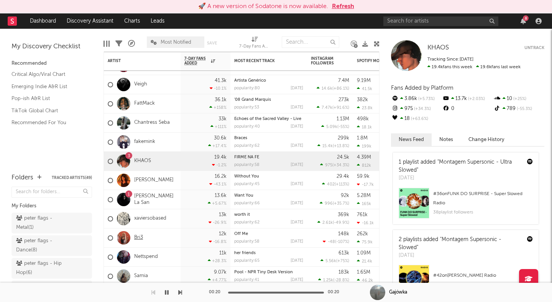
click at [138, 237] on link "Bri3" at bounding box center [138, 238] width 9 height 7
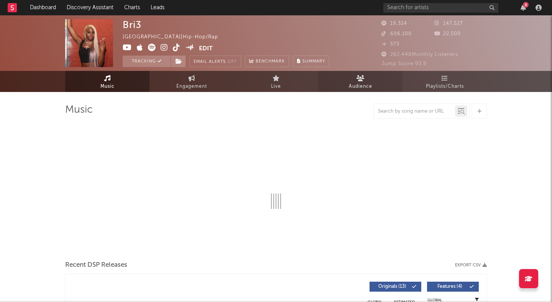
select select "6m"
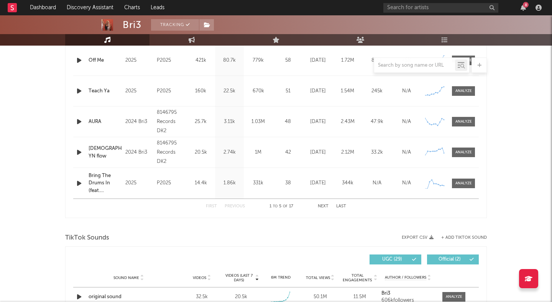
scroll to position [363, 0]
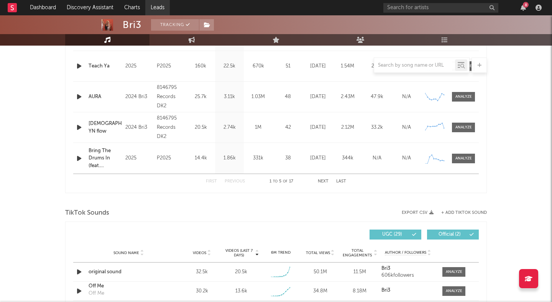
click at [158, 10] on link "Leads" at bounding box center [157, 7] width 25 height 15
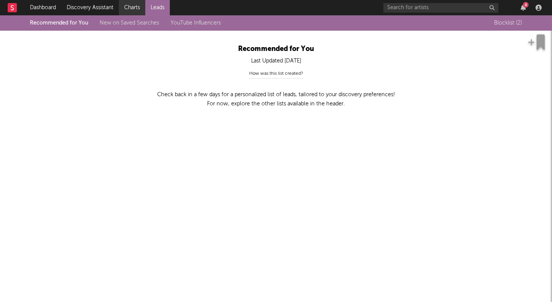
click at [133, 9] on link "Charts" at bounding box center [132, 7] width 26 height 15
